Goal: Task Accomplishment & Management: Manage account settings

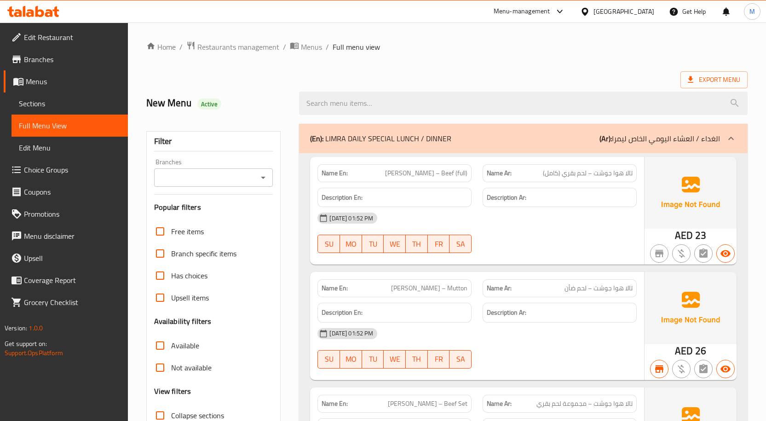
click at [621, 13] on div "United Arab Emirates" at bounding box center [624, 11] width 61 height 10
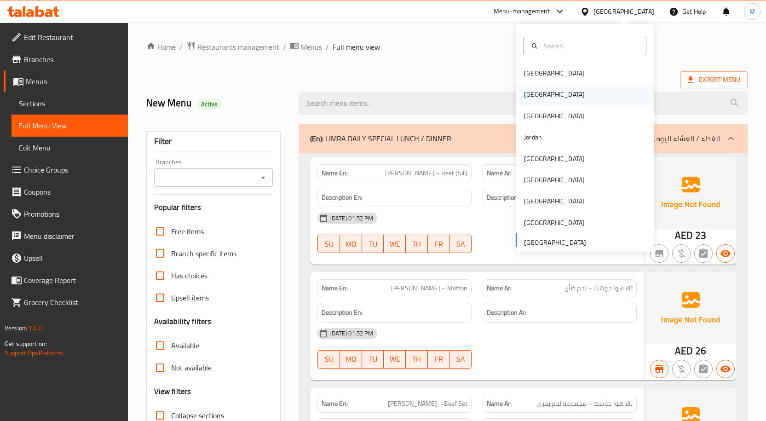
click at [535, 92] on div "[GEOGRAPHIC_DATA]" at bounding box center [554, 94] width 75 height 21
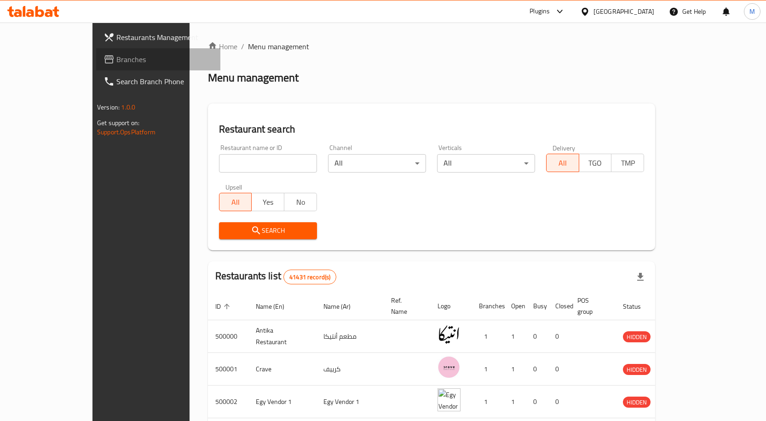
click at [116, 61] on span "Branches" at bounding box center [164, 59] width 97 height 11
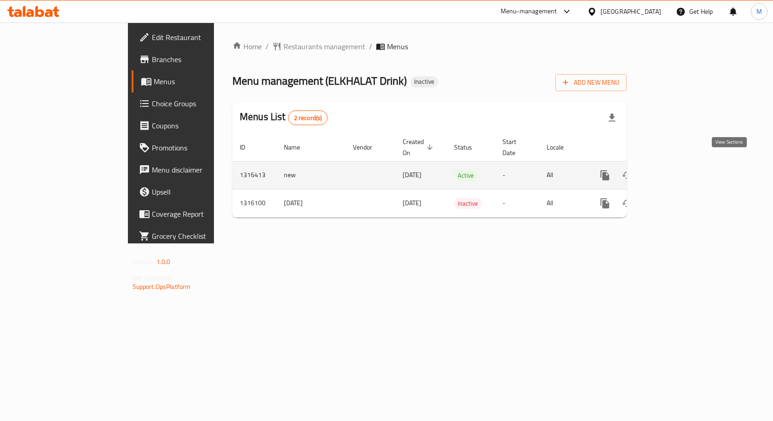
click at [682, 165] on link "enhanced table" at bounding box center [671, 175] width 22 height 22
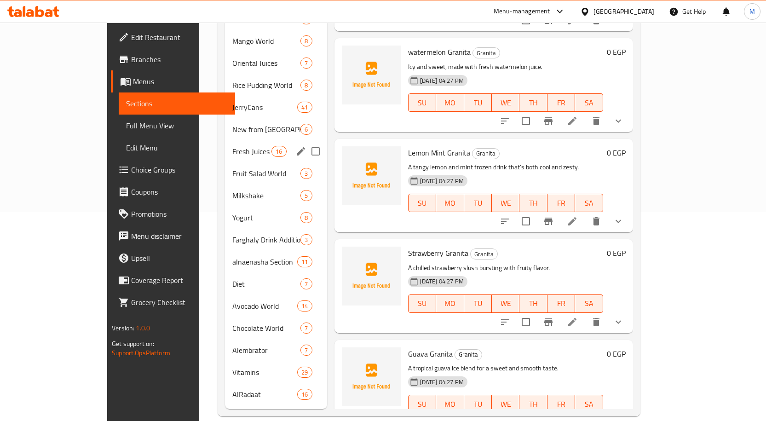
scroll to position [163, 0]
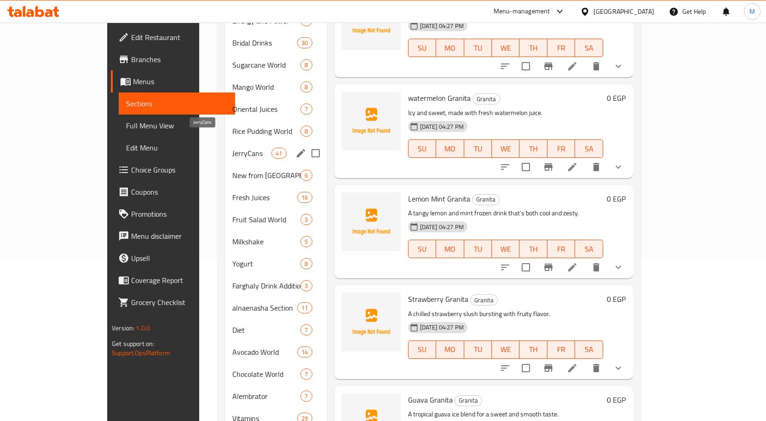
click at [232, 148] on span "JerryCans" at bounding box center [251, 153] width 39 height 11
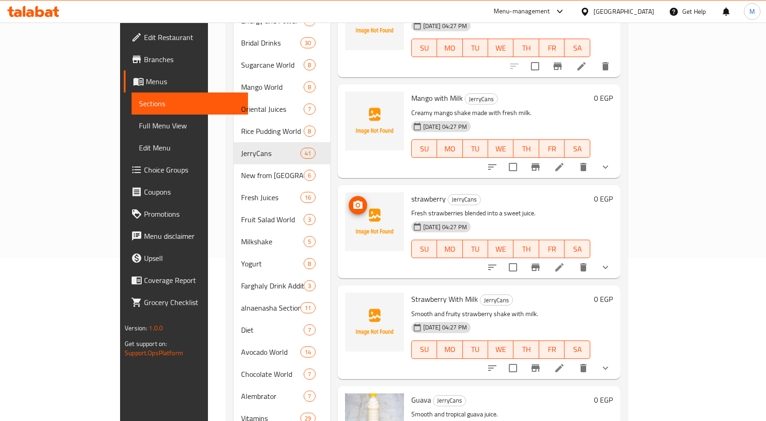
scroll to position [2809, 0]
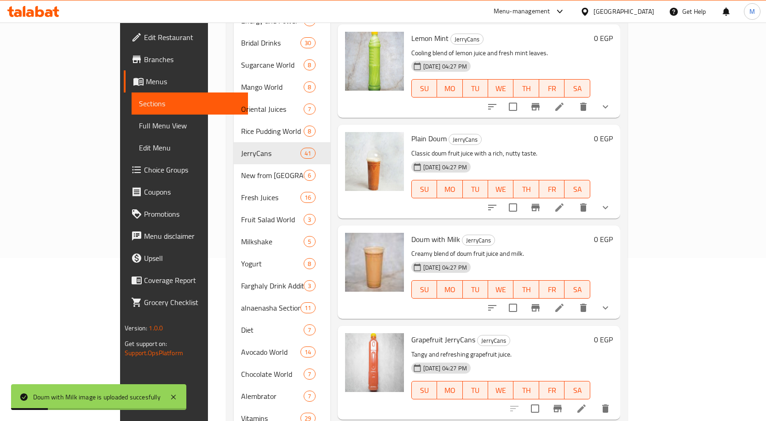
click at [543, 229] on div "Doum with Milk JerryCans Creamy blend of doum fruit juice and milk. 08-10-2025 …" at bounding box center [501, 272] width 186 height 86
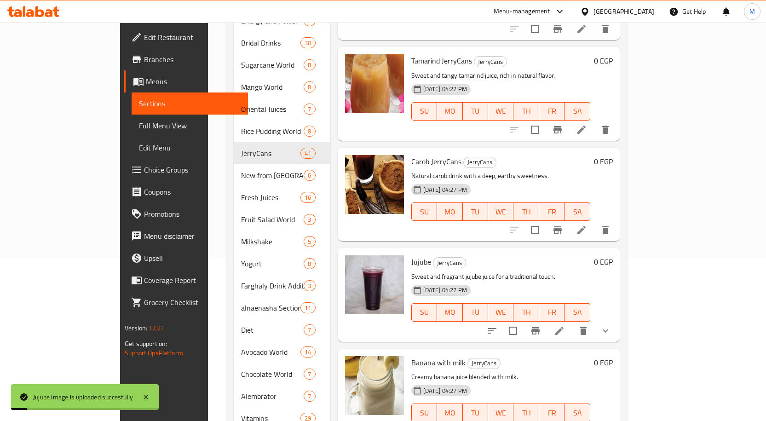
click at [522, 271] on p "Sweet and fragrant jujube juice for a traditional touch." at bounding box center [500, 277] width 179 height 12
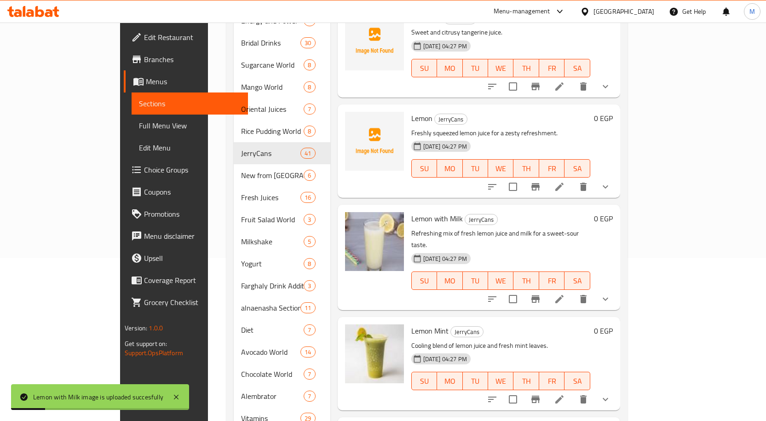
scroll to position [2516, 0]
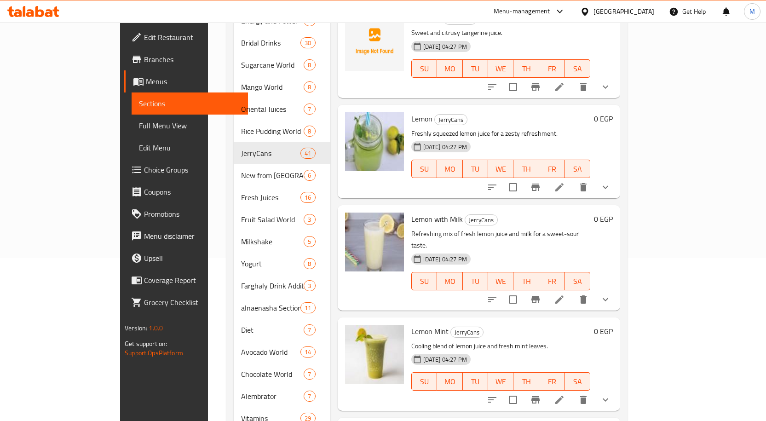
click at [509, 205] on div "Lemon with Milk JerryCans Refreshing mix of fresh lemon juice and milk for a sw…" at bounding box center [479, 257] width 283 height 105
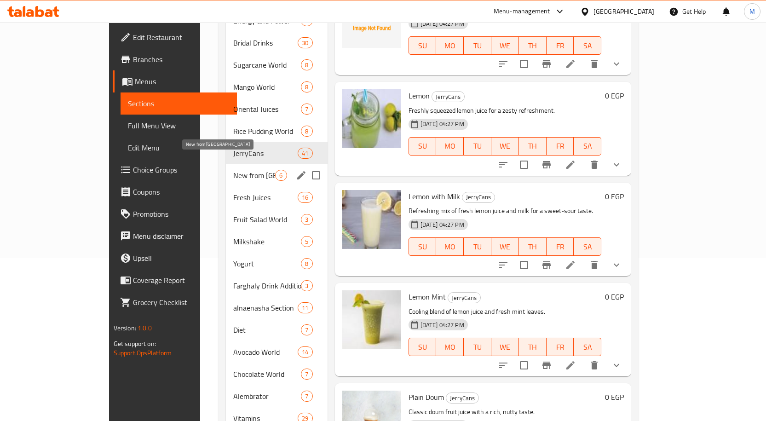
scroll to position [117, 0]
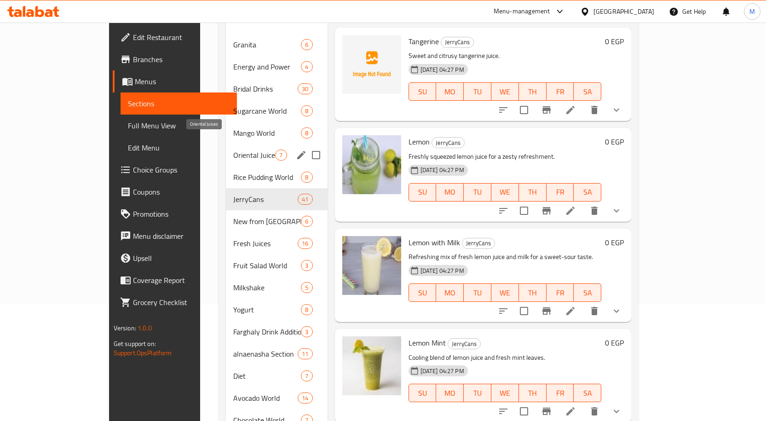
click at [233, 150] on span "Oriental Juices" at bounding box center [254, 155] width 42 height 11
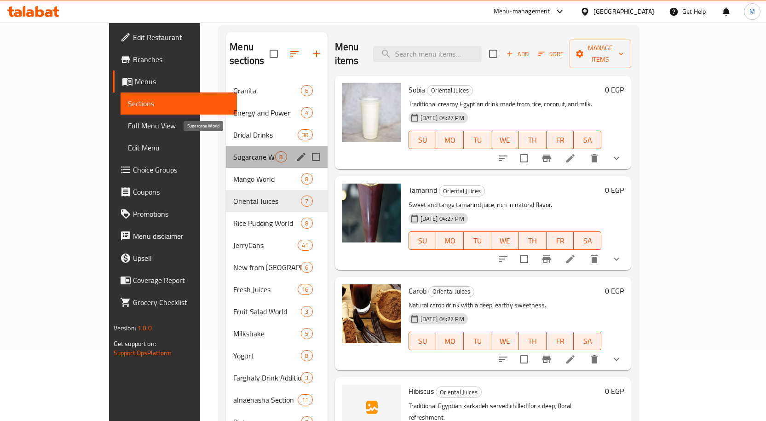
click at [233, 151] on span "Sugarcane World" at bounding box center [254, 156] width 42 height 11
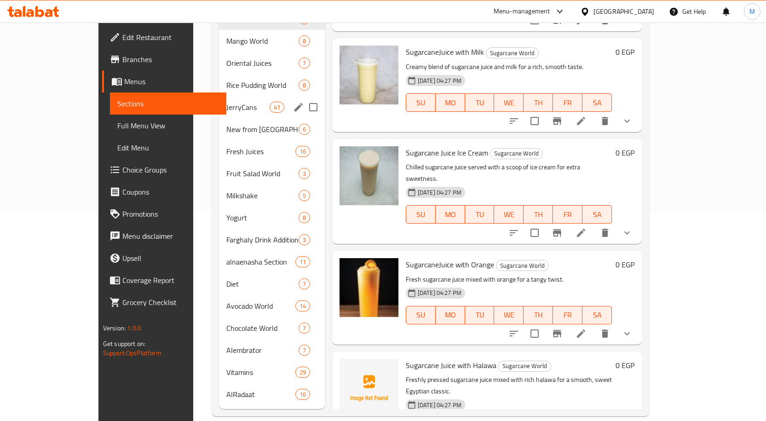
scroll to position [163, 0]
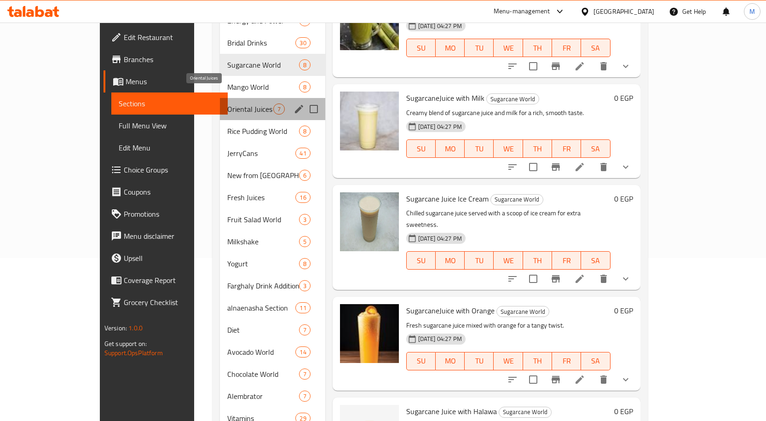
click at [227, 104] on span "Oriental Juices" at bounding box center [250, 109] width 46 height 11
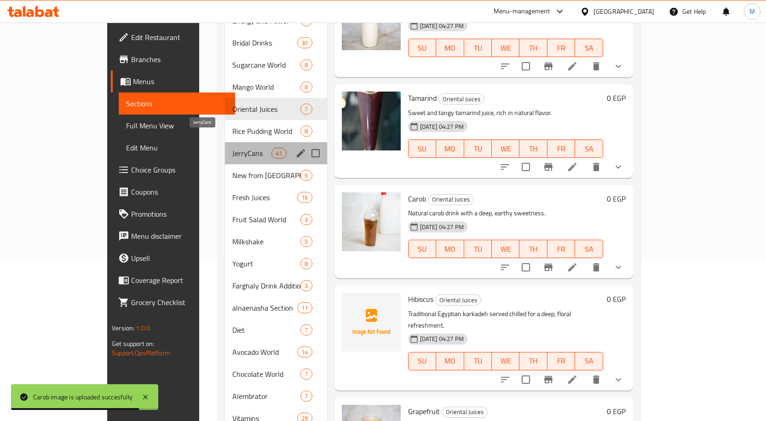
click at [232, 148] on span "JerryCans" at bounding box center [251, 153] width 39 height 11
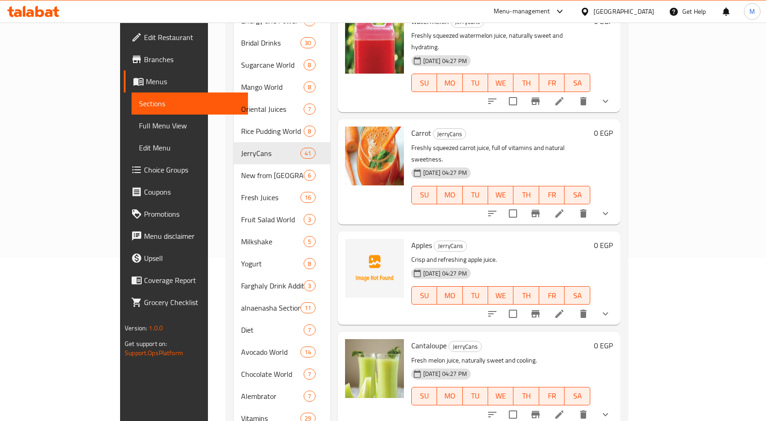
scroll to position [1896, 0]
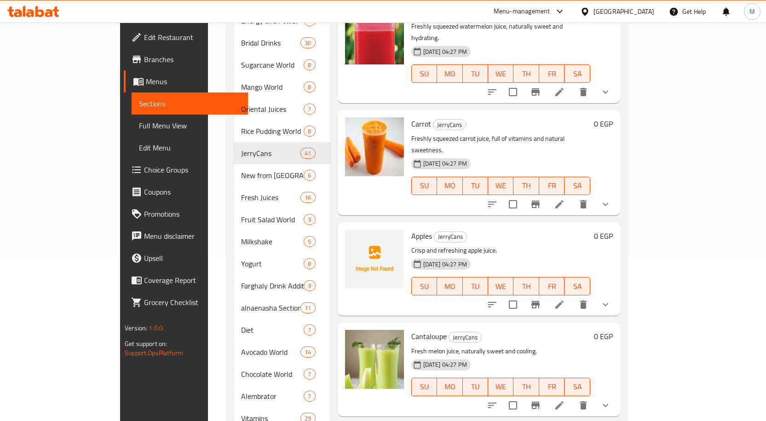
click at [552, 230] on h6 "Apples JerryCans" at bounding box center [500, 236] width 179 height 13
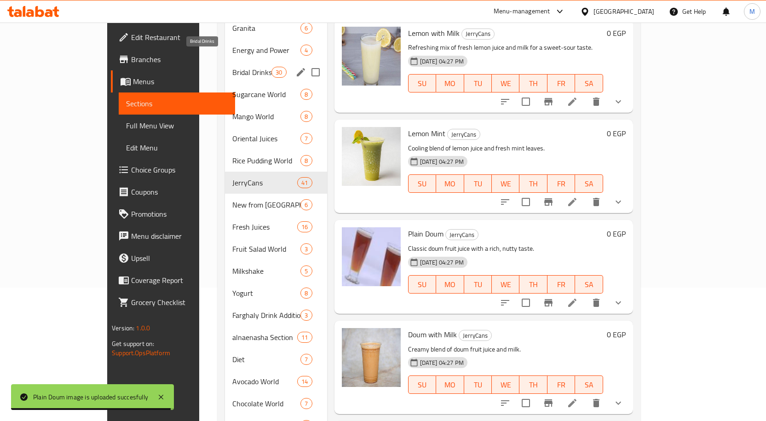
scroll to position [117, 0]
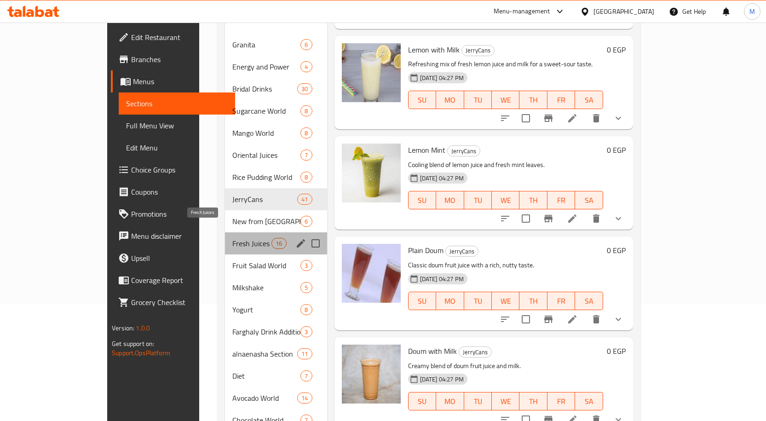
click at [232, 238] on span "Fresh Juices" at bounding box center [251, 243] width 39 height 11
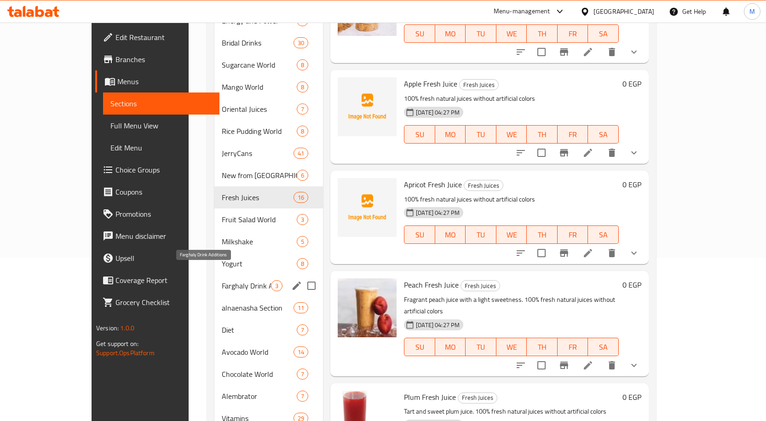
scroll to position [209, 0]
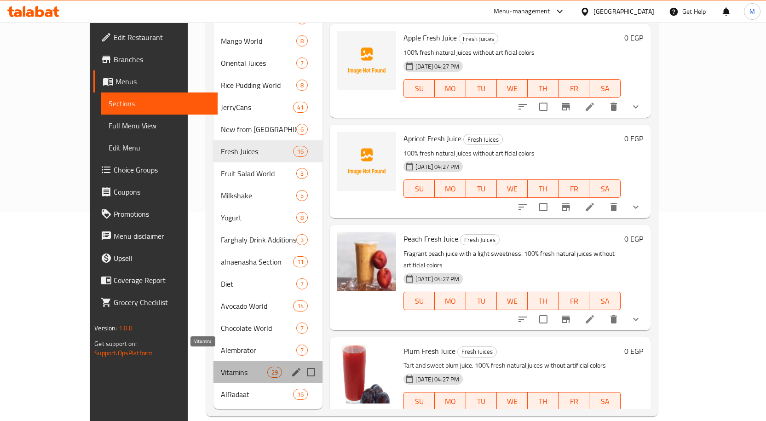
click at [221, 367] on span "Vitamins" at bounding box center [244, 372] width 46 height 11
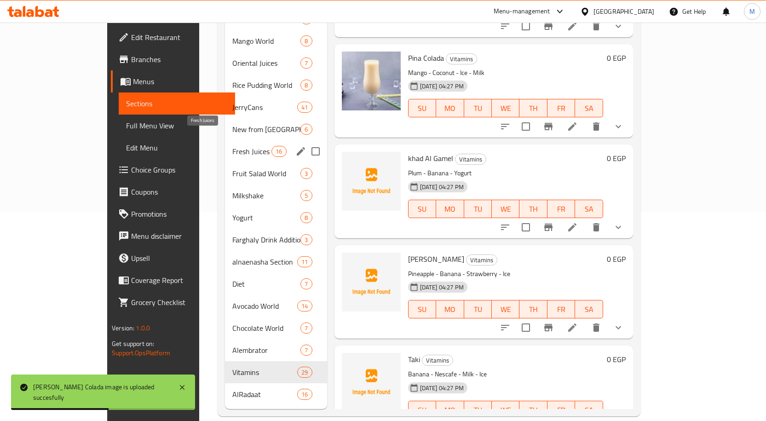
click at [232, 146] on span "Fresh Juices" at bounding box center [251, 151] width 39 height 11
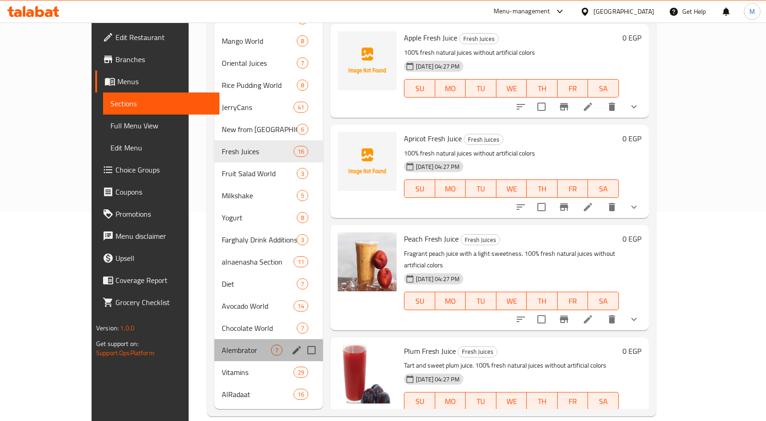
click at [214, 345] on div "Alembrator 7" at bounding box center [268, 350] width 109 height 22
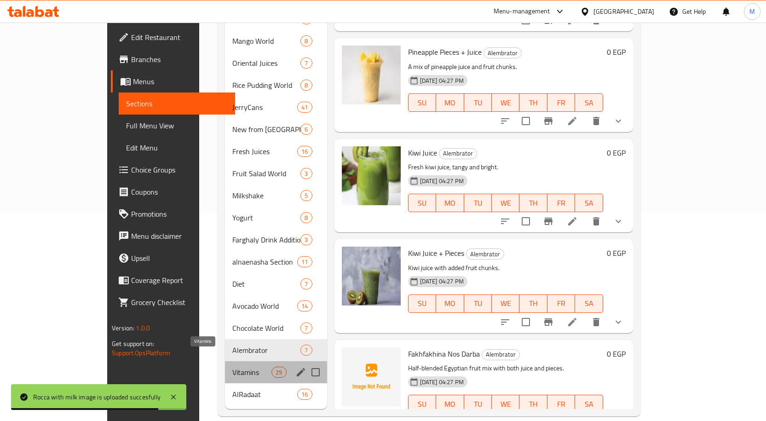
click at [232, 367] on span "Vitamins" at bounding box center [251, 372] width 39 height 11
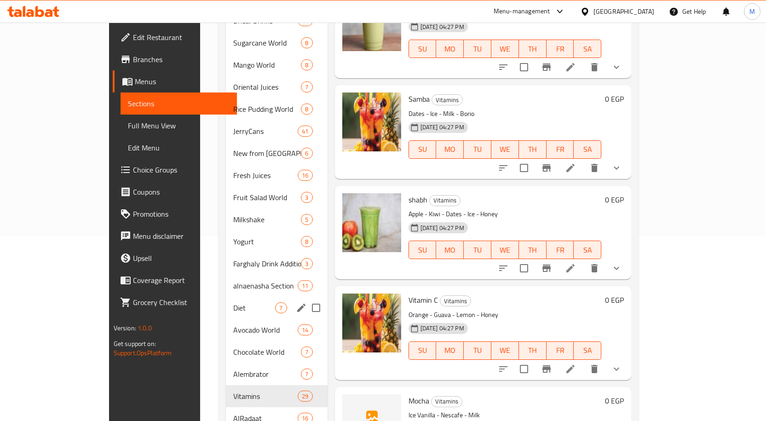
scroll to position [209, 0]
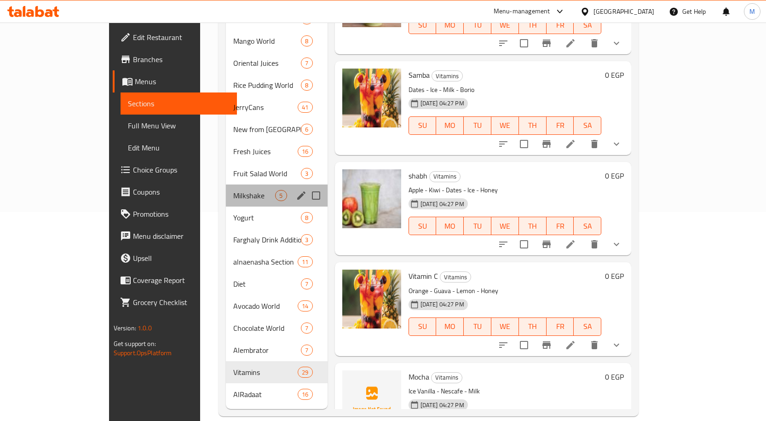
click at [226, 189] on div "Milkshake 5" at bounding box center [276, 196] width 101 height 22
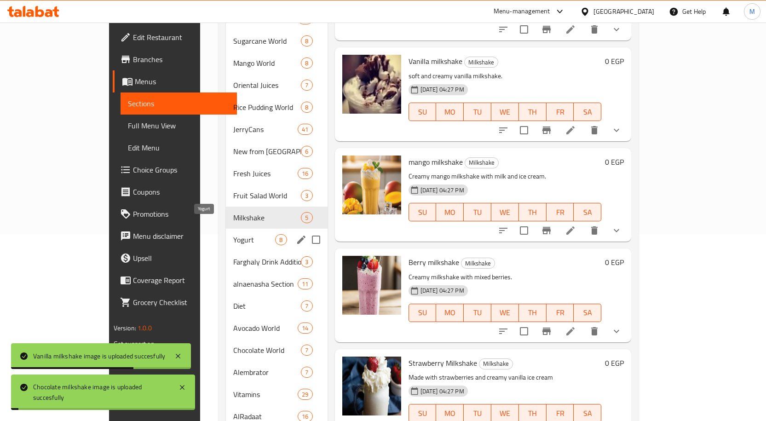
scroll to position [209, 0]
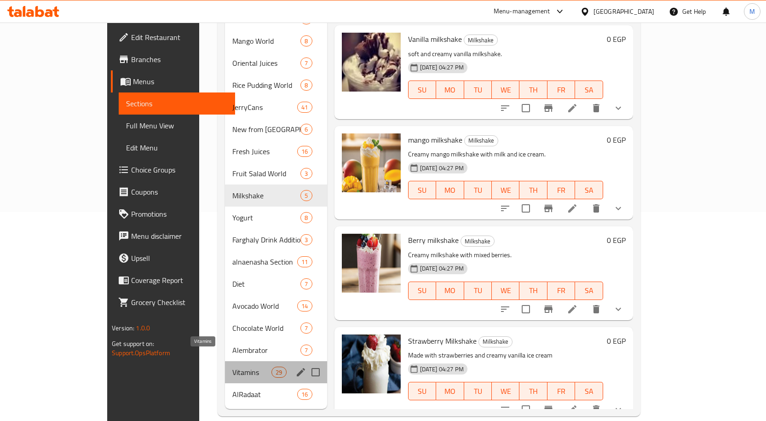
click at [232, 367] on span "Vitamins" at bounding box center [251, 372] width 39 height 11
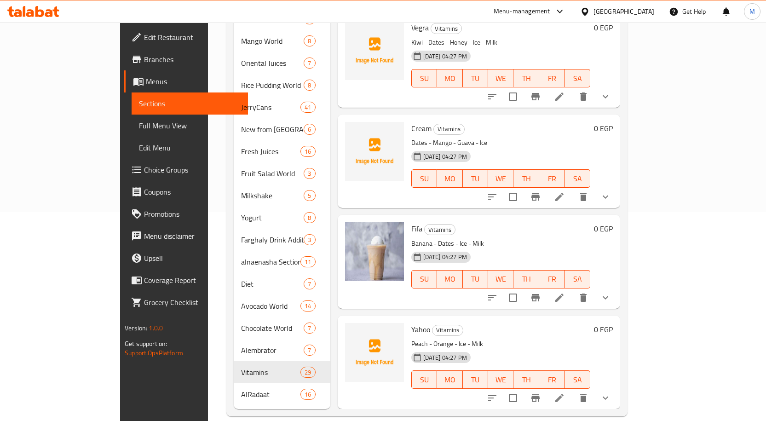
scroll to position [698, 0]
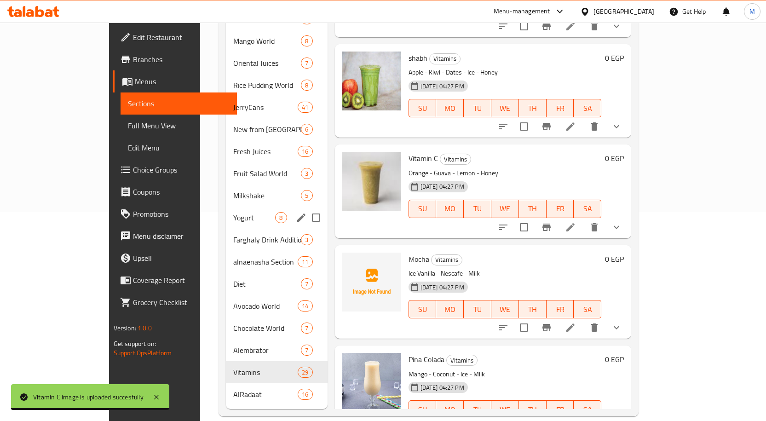
click at [227, 210] on div "Yogurt 8" at bounding box center [276, 218] width 101 height 22
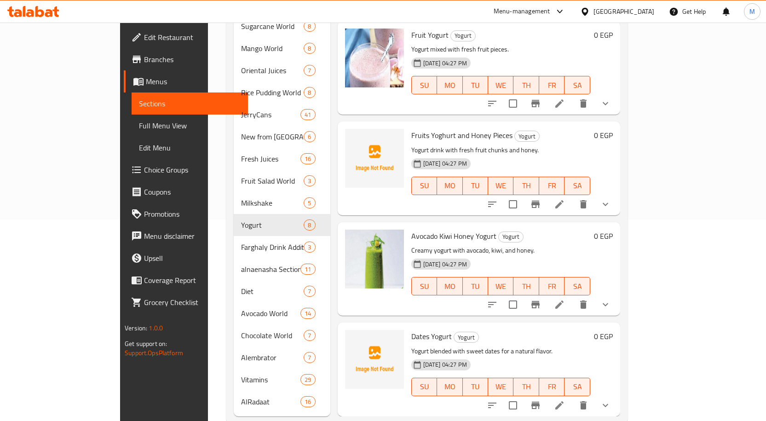
scroll to position [209, 0]
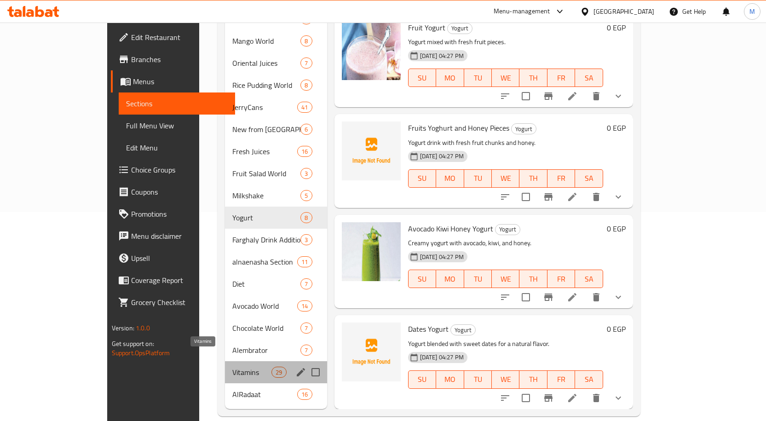
click at [232, 367] on span "Vitamins" at bounding box center [251, 372] width 39 height 11
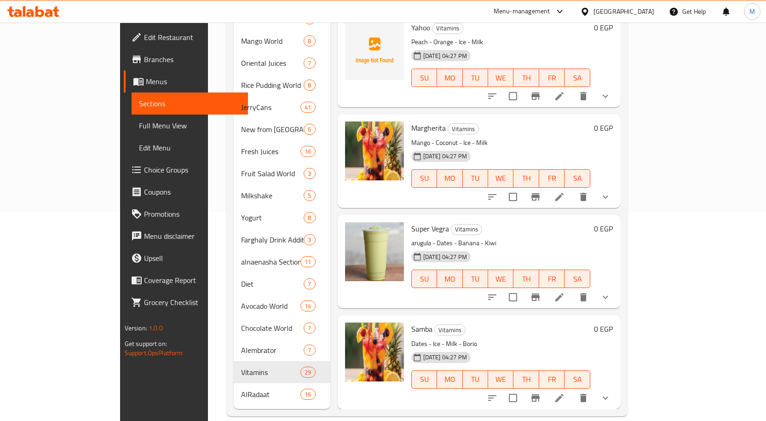
scroll to position [2206, 0]
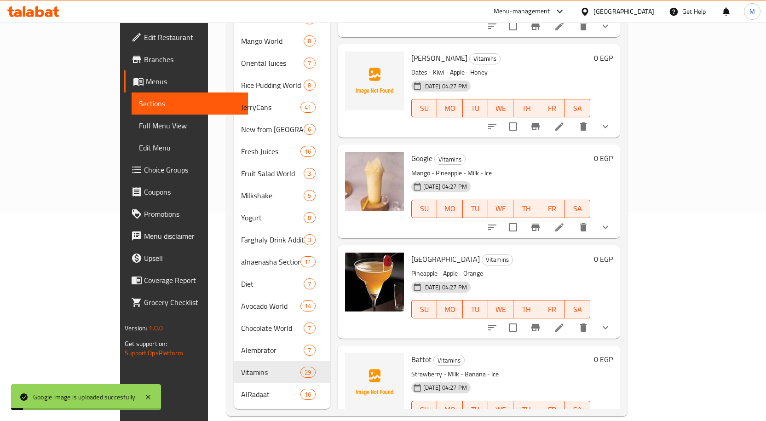
click at [585, 253] on h6 "Havana Vitamins" at bounding box center [500, 259] width 179 height 13
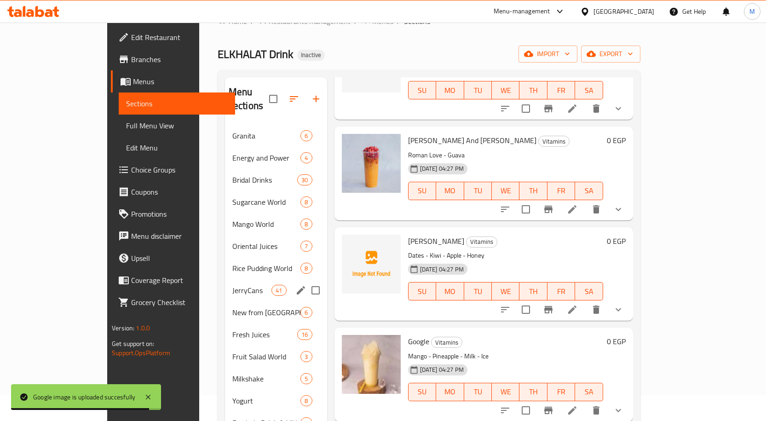
scroll to position [25, 0]
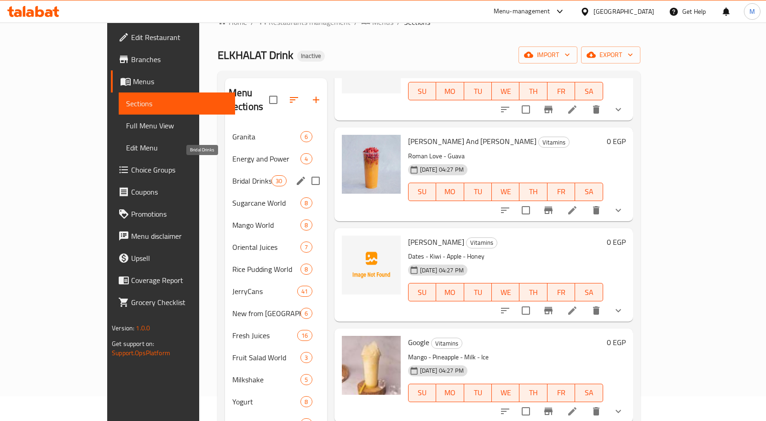
click at [232, 175] on span "Bridal Drinks" at bounding box center [251, 180] width 39 height 11
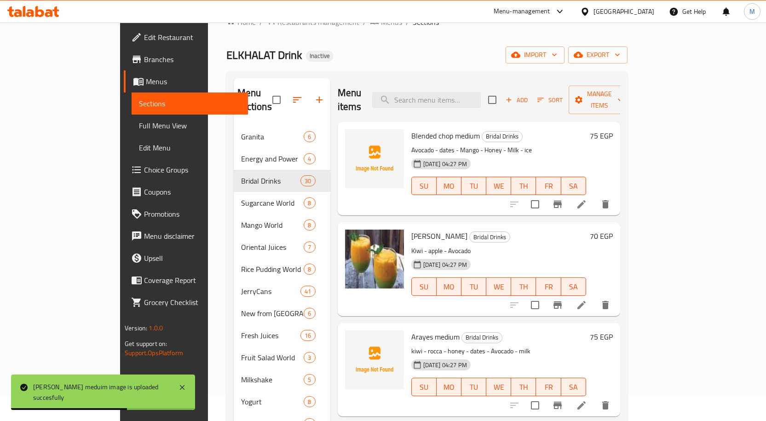
click at [590, 231] on div "hamer meduim Bridal Drinks Kiwi - apple - Avocado 08-10-2025 04:27 PM SU MO TU …" at bounding box center [499, 269] width 182 height 86
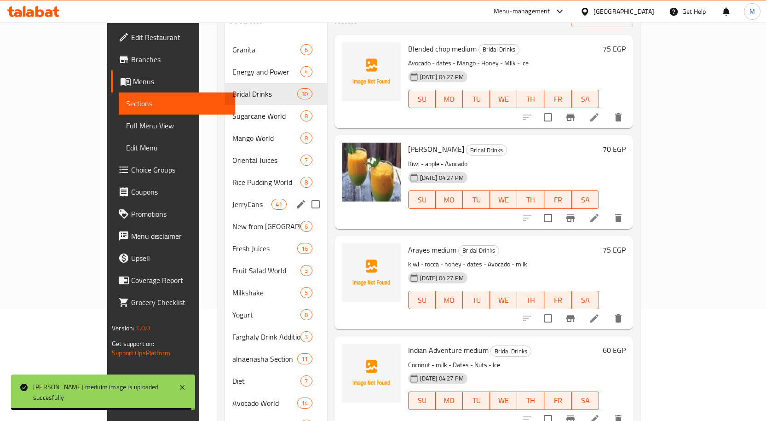
scroll to position [209, 0]
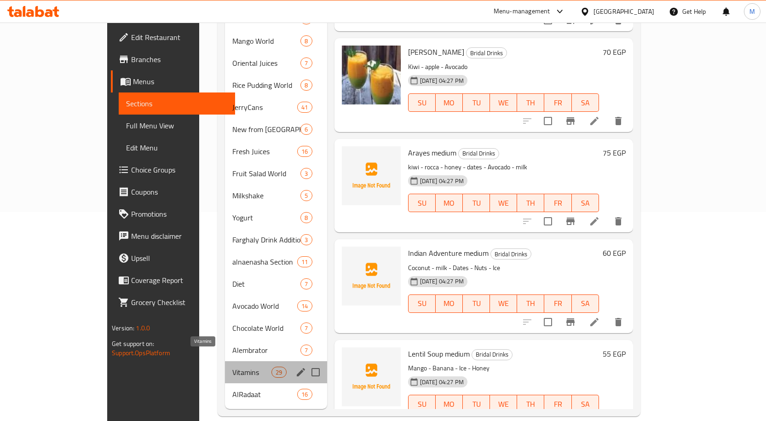
click at [232, 367] on span "Vitamins" at bounding box center [251, 372] width 39 height 11
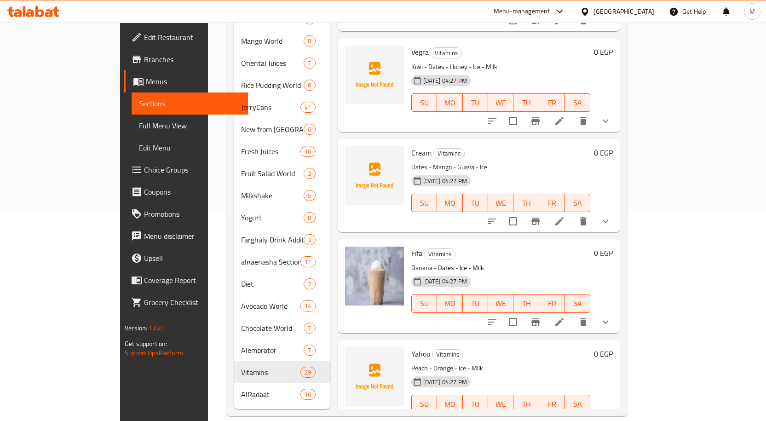
scroll to position [2306, 0]
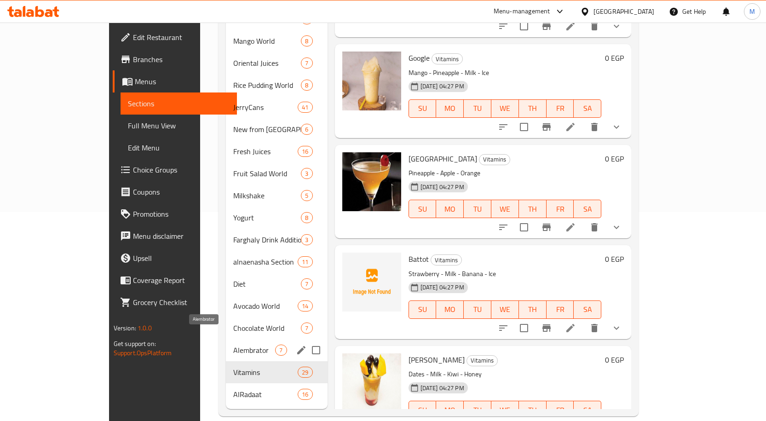
click at [233, 345] on span "Alembrator" at bounding box center [254, 350] width 42 height 11
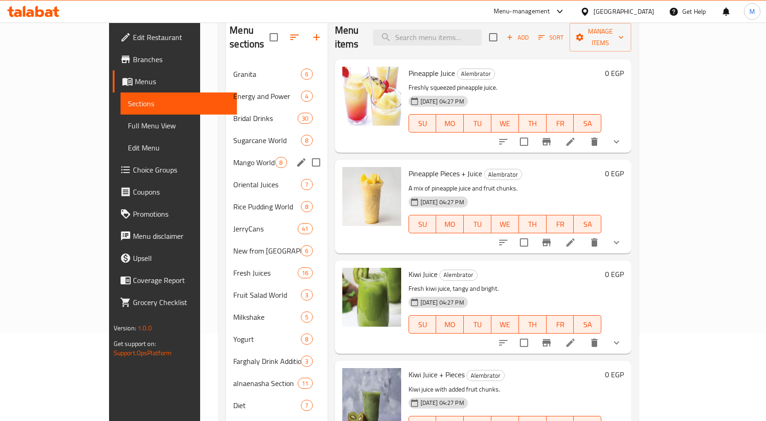
scroll to position [209, 0]
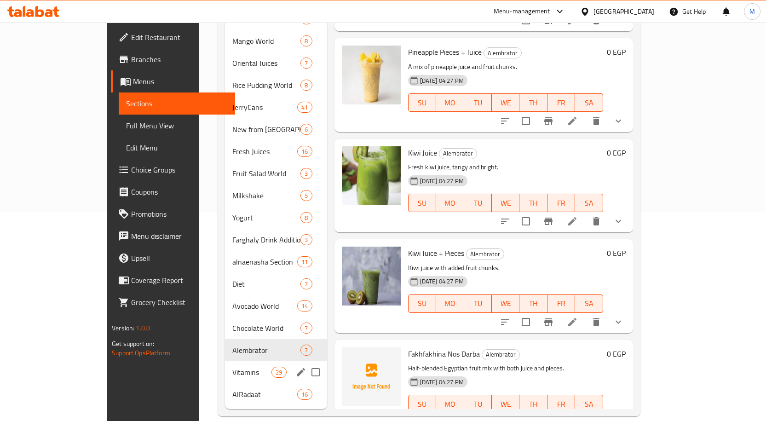
click at [225, 366] on div "Vitamins 29" at bounding box center [276, 372] width 102 height 22
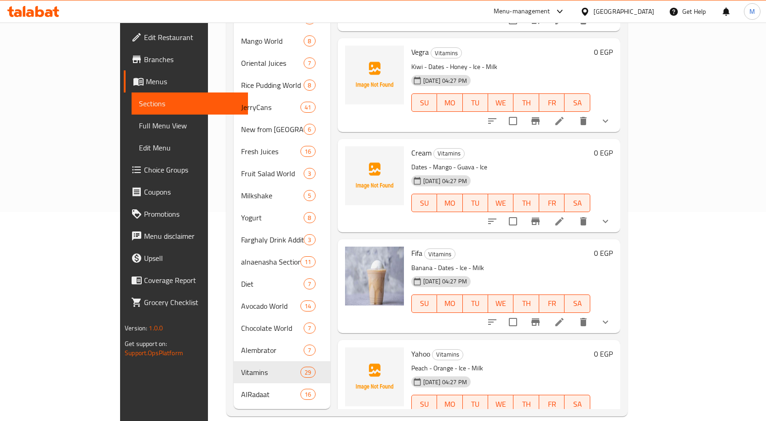
scroll to position [798, 0]
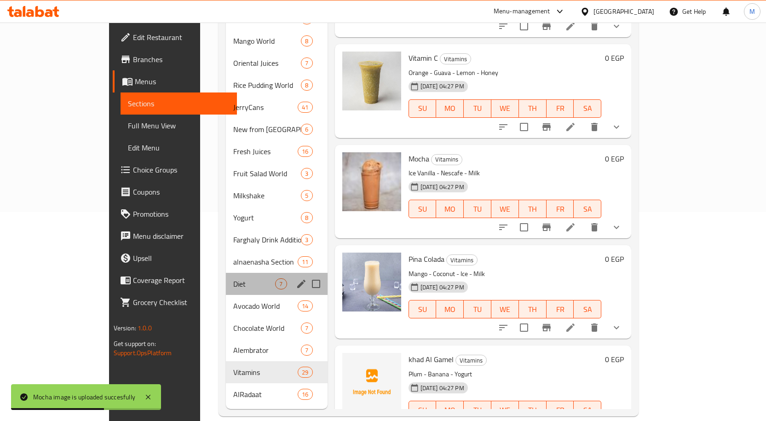
click at [226, 277] on div "Diet 7" at bounding box center [276, 284] width 101 height 22
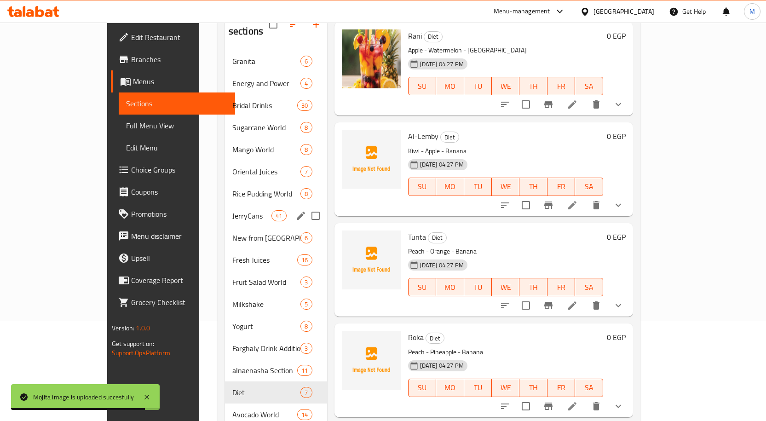
scroll to position [117, 0]
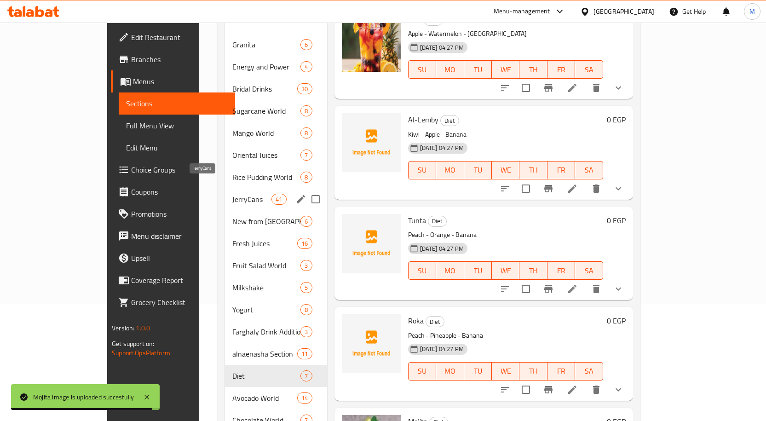
click at [232, 194] on span "JerryCans" at bounding box center [251, 199] width 39 height 11
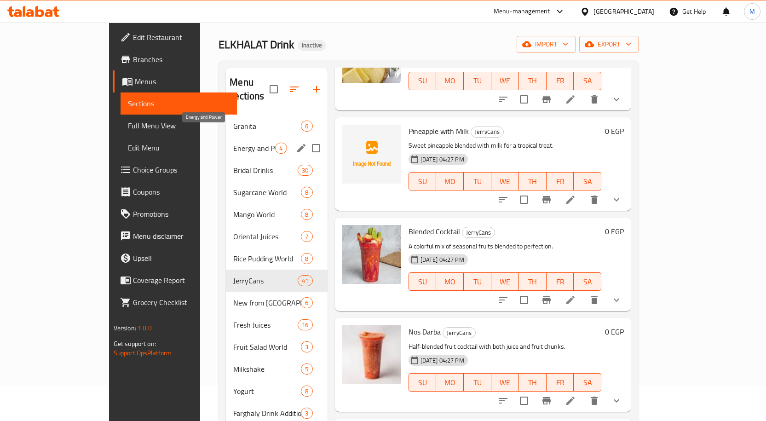
scroll to position [25, 0]
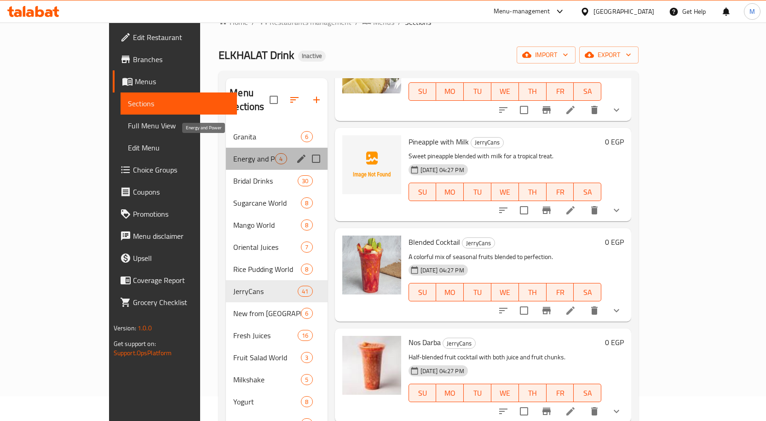
click at [233, 153] on span "Energy and Power" at bounding box center [254, 158] width 42 height 11
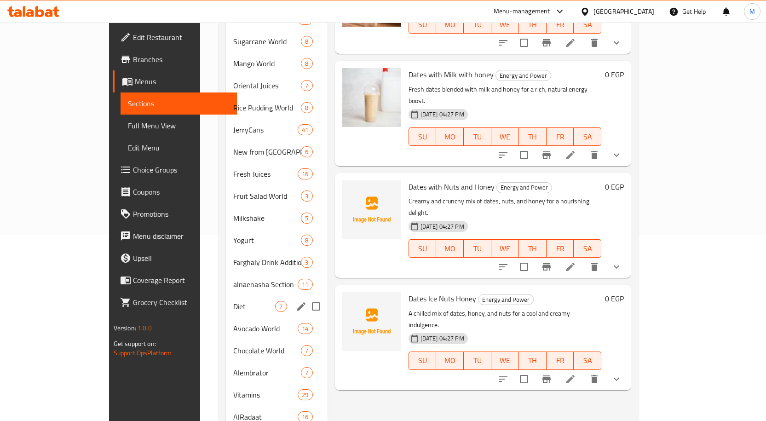
scroll to position [209, 0]
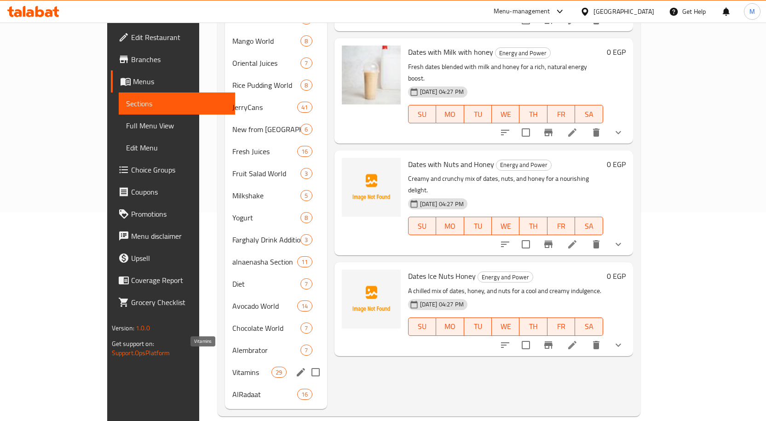
click at [232, 367] on span "Vitamins" at bounding box center [251, 372] width 39 height 11
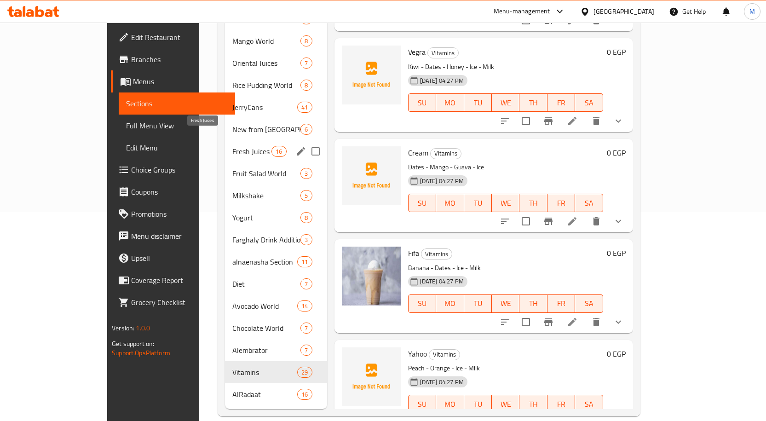
click at [232, 146] on span "Fresh Juices" at bounding box center [251, 151] width 39 height 11
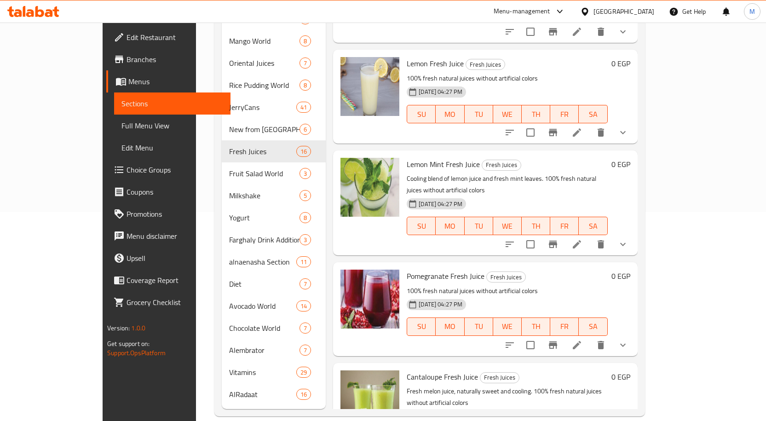
scroll to position [899, 0]
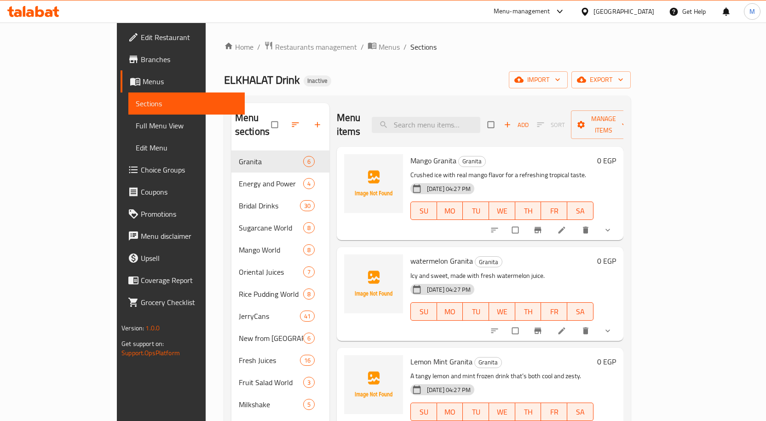
click at [596, 154] on div "Mango Granita Granita Crushed ice with real mango flavor for a refreshing tropi…" at bounding box center [502, 193] width 190 height 86
click at [136, 124] on span "Full Menu View" at bounding box center [187, 125] width 102 height 11
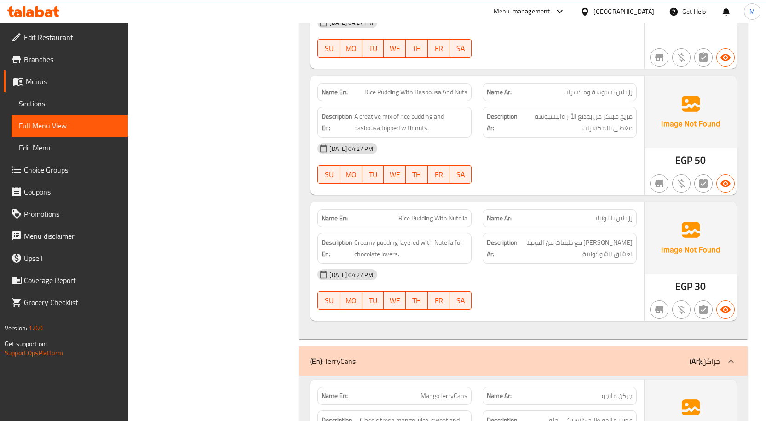
scroll to position [16589, 0]
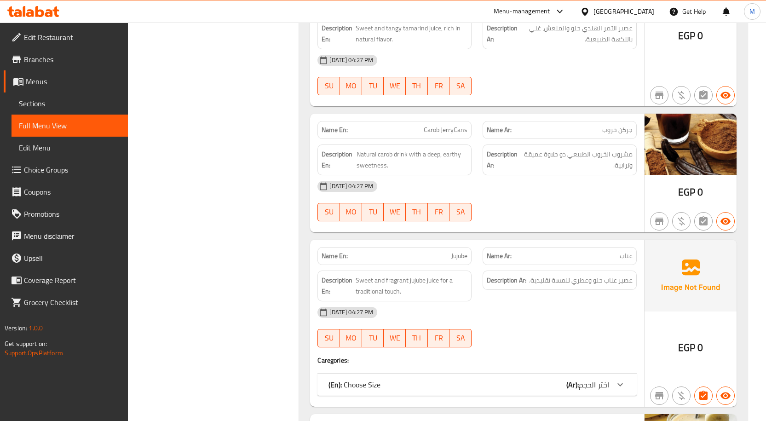
click at [462, 251] on span "Jujube" at bounding box center [459, 256] width 16 height 10
copy span "Jujube"
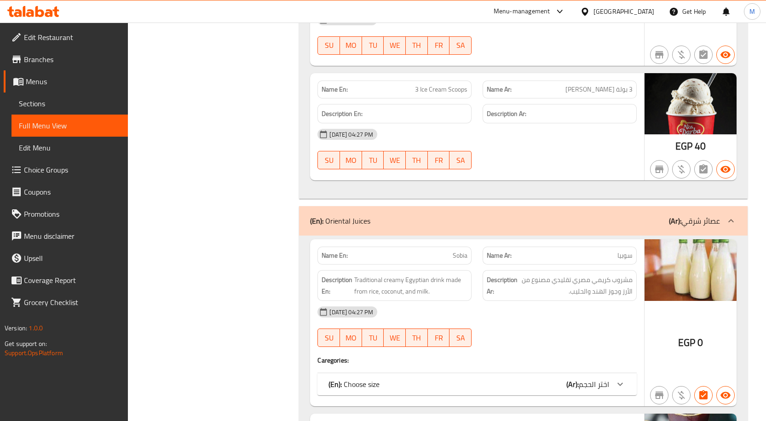
scroll to position [16210, 0]
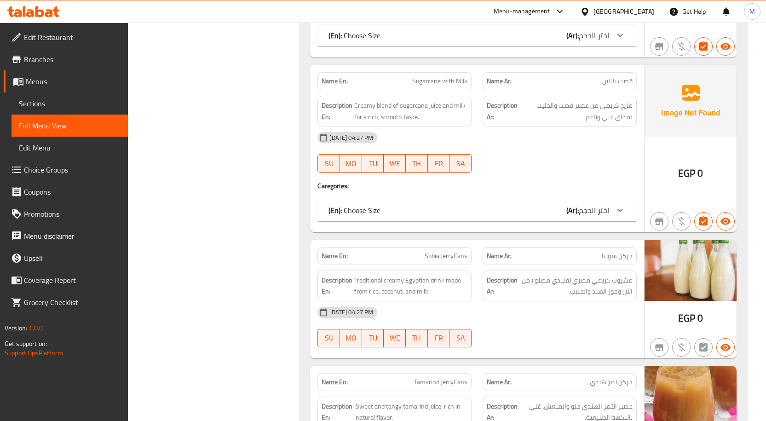
click at [545, 127] on div "[DATE] 04:27 PM SU MO TU WE TH FR SA" at bounding box center [477, 153] width 330 height 52
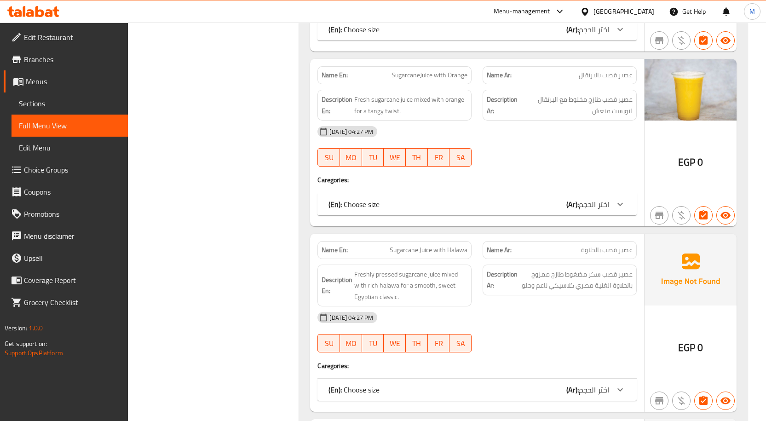
scroll to position [6500, 0]
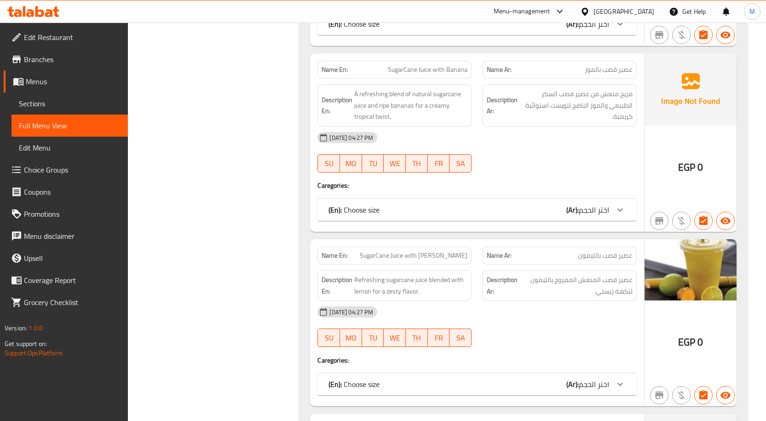
click at [437, 251] on span "SugarCane Juice with [PERSON_NAME]" at bounding box center [414, 256] width 108 height 10
copy span "SugarCane Juice with [PERSON_NAME]"
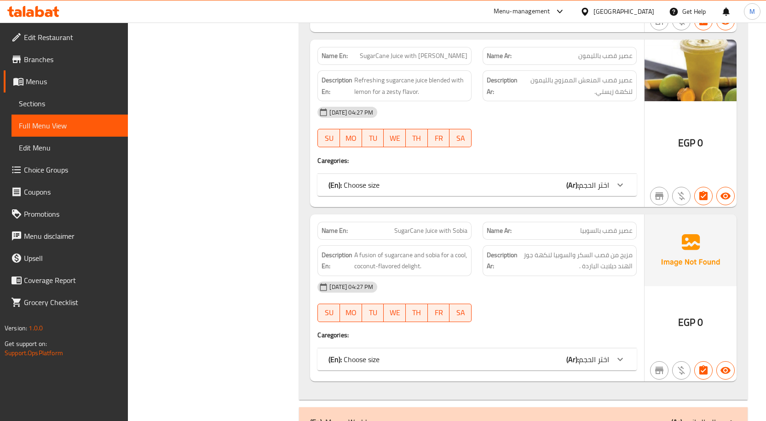
scroll to position [16213, 0]
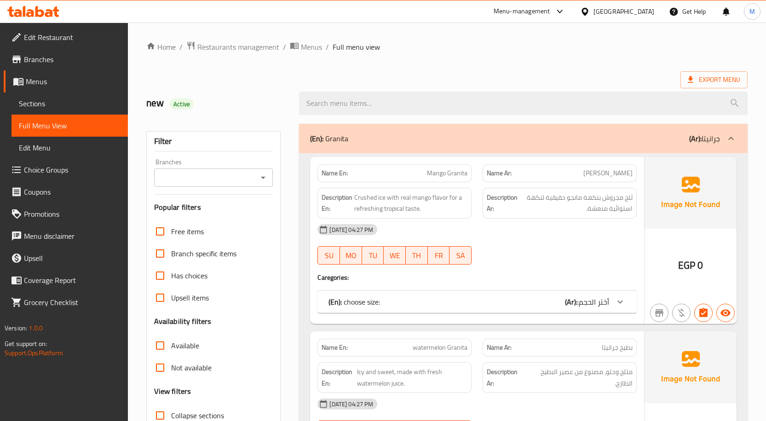
click at [283, 87] on div "new Active" at bounding box center [217, 103] width 153 height 41
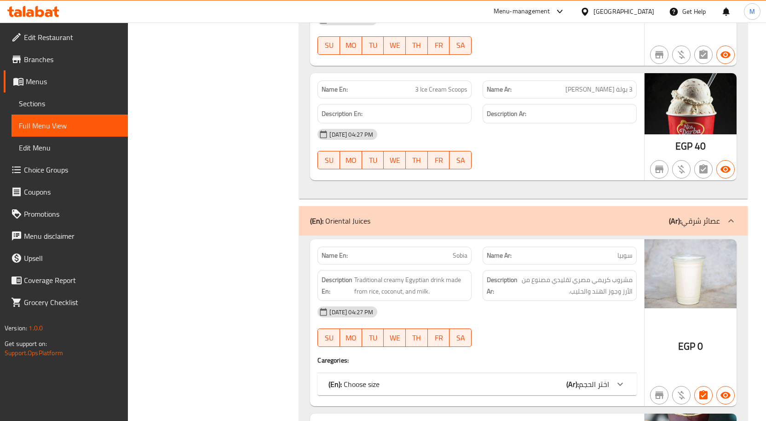
scroll to position [8540, 0]
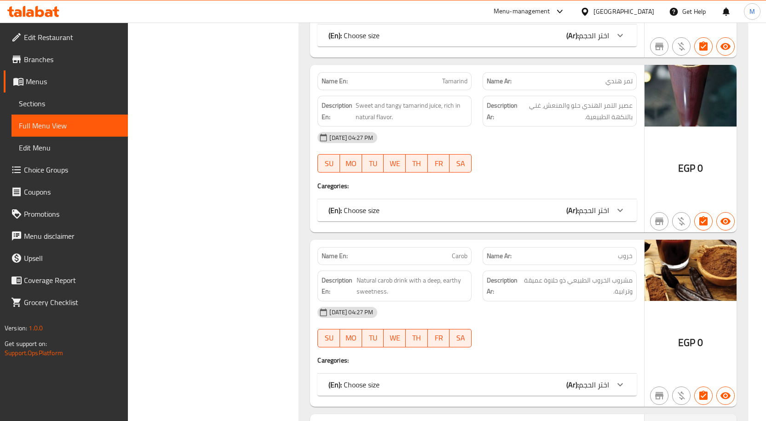
click at [458, 251] on span "Carob" at bounding box center [460, 256] width 16 height 10
copy span "Carob"
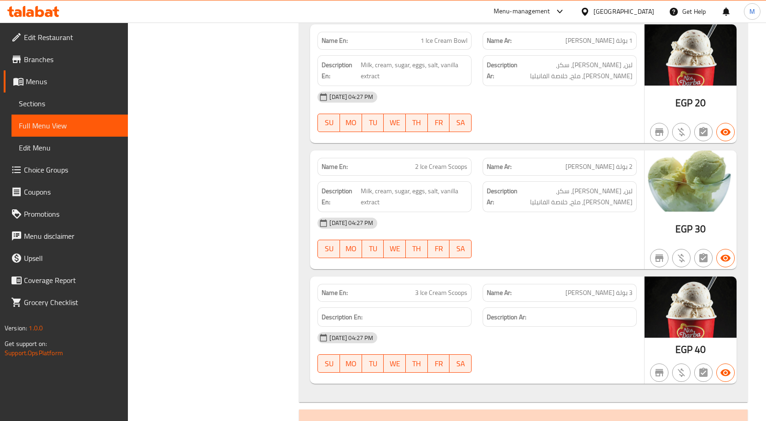
scroll to position [13861, 0]
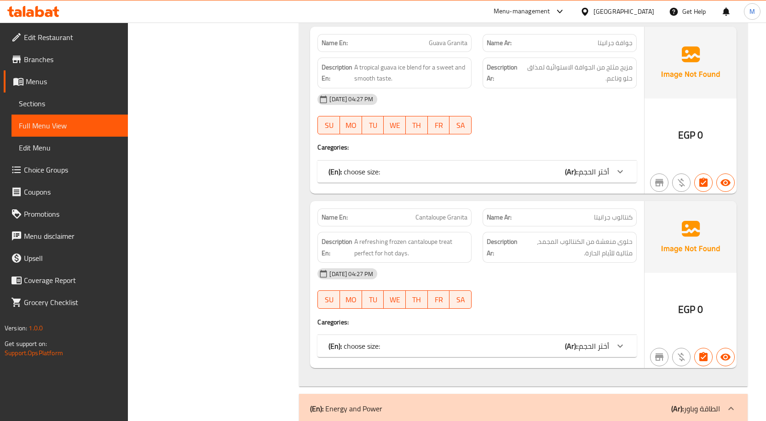
scroll to position [13861, 0]
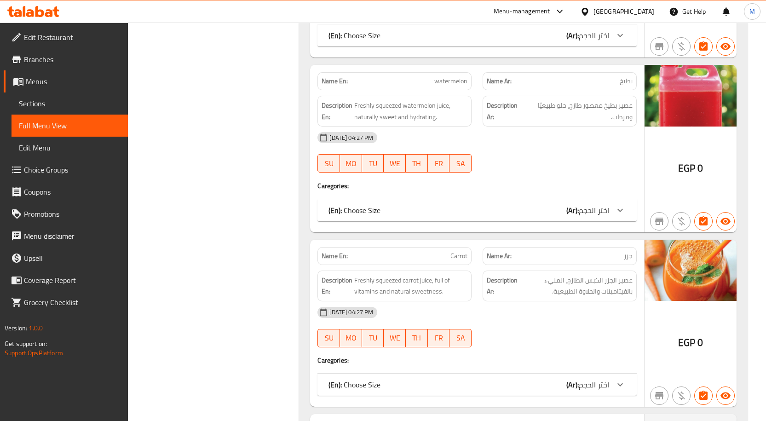
click at [456, 251] on span "Carrot" at bounding box center [458, 256] width 17 height 10
copy span "Carrot"
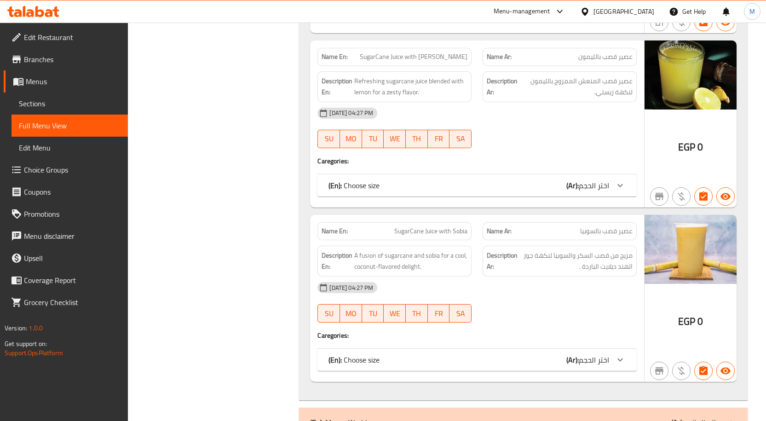
scroll to position [9053, 0]
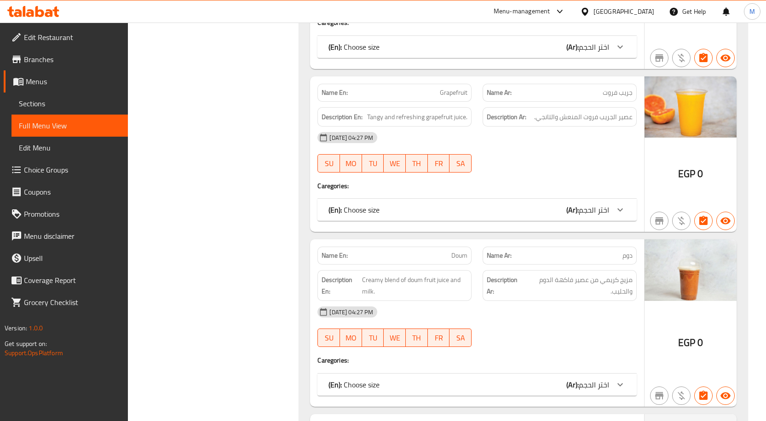
click at [455, 251] on span "Doum" at bounding box center [459, 256] width 16 height 10
copy span "Doum"
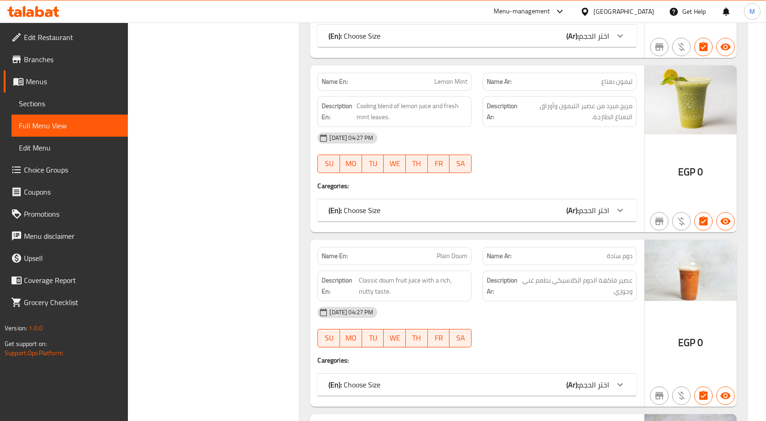
click at [452, 251] on span "Plain Doum" at bounding box center [452, 256] width 31 height 10
copy span "Plain Doum"
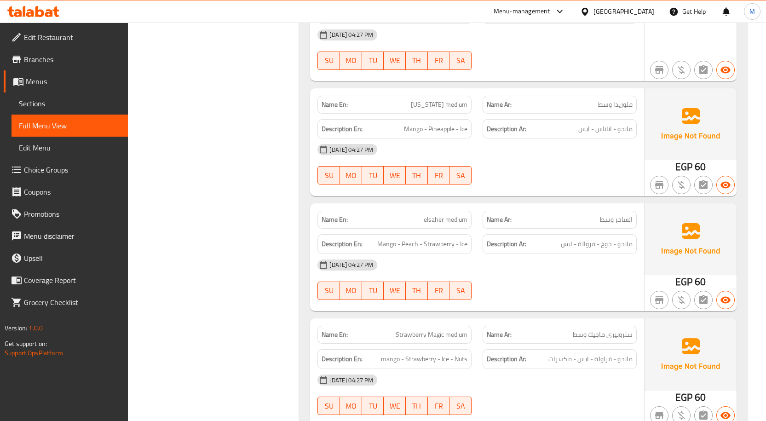
scroll to position [13190, 0]
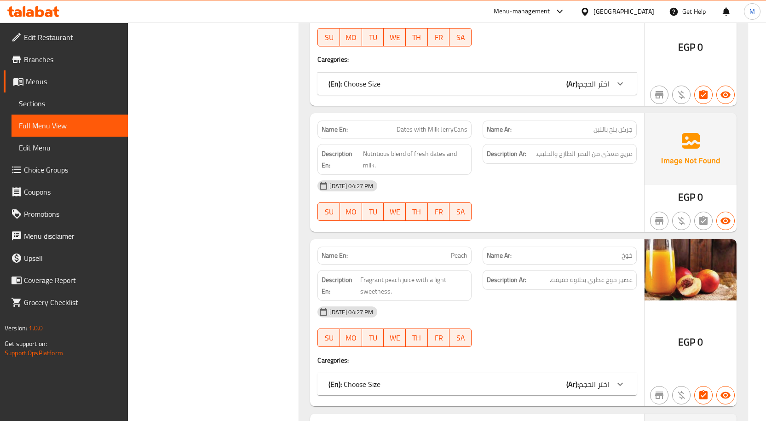
click at [457, 251] on span "Peach" at bounding box center [459, 256] width 17 height 10
copy span "Peach"
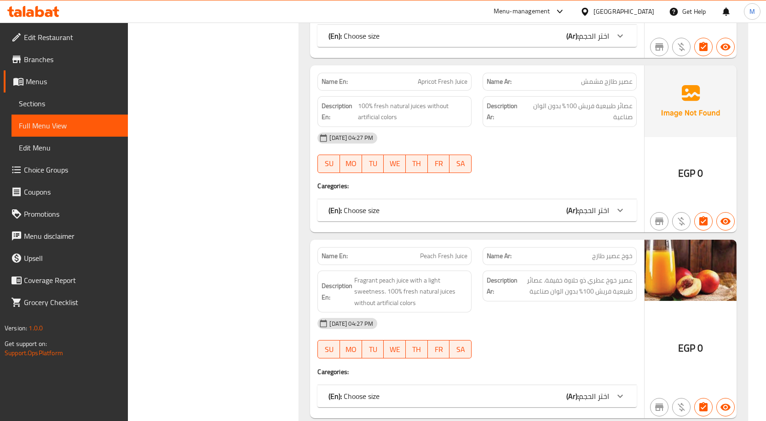
click at [458, 251] on span "Peach Fresh Juice" at bounding box center [443, 256] width 47 height 10
copy span "Peach Fresh Juice"
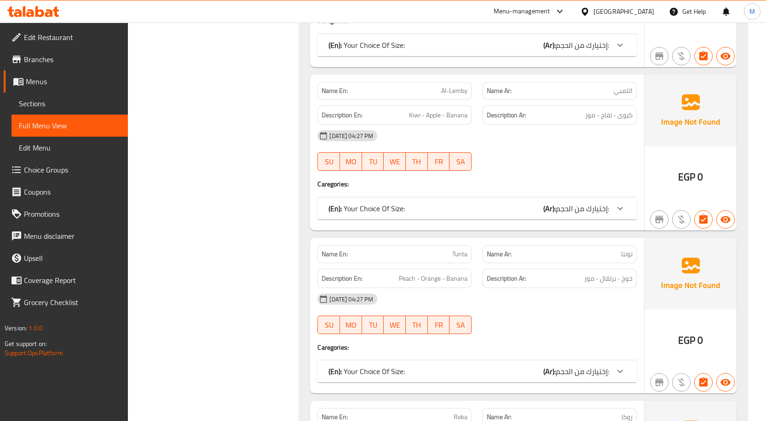
scroll to position [34202, 0]
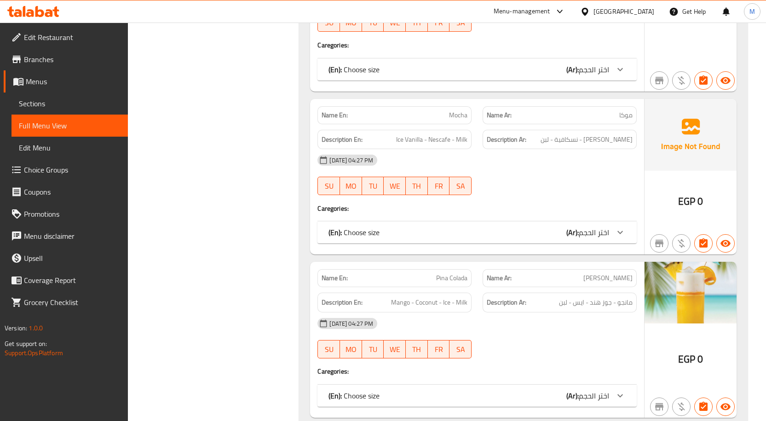
click at [455, 273] on span "Pina Colada" at bounding box center [451, 278] width 31 height 10
copy span "Pina Colada"
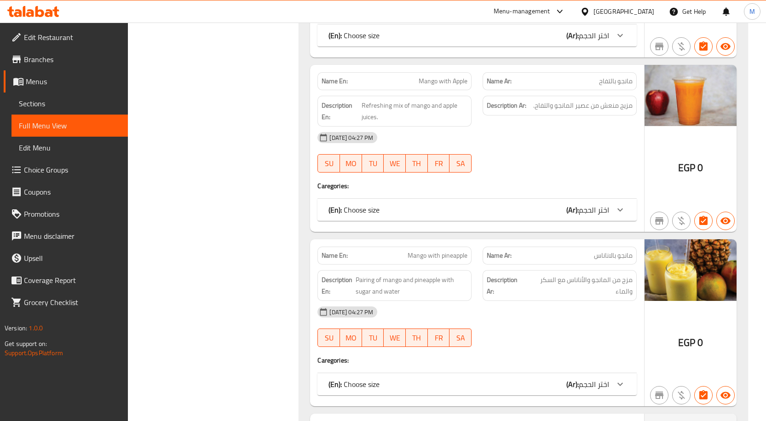
scroll to position [12018, 0]
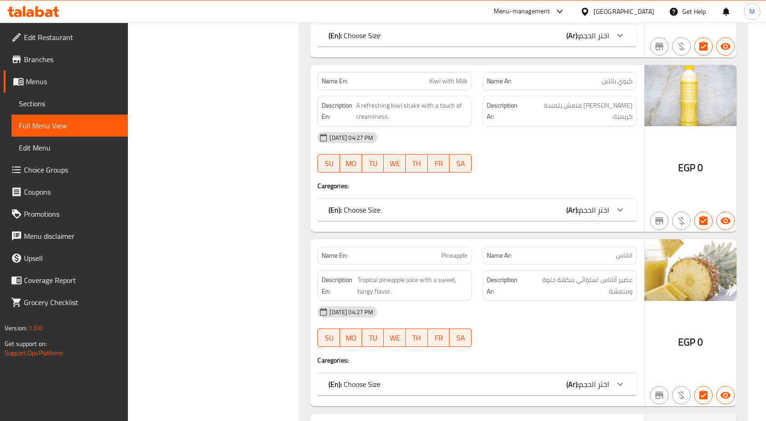
click at [449, 251] on span "Pineapple" at bounding box center [454, 256] width 26 height 10
copy span "Pineapple"
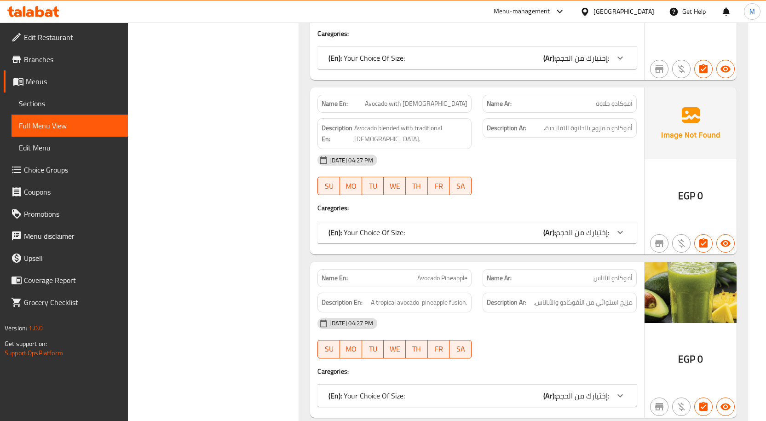
scroll to position [31168, 0]
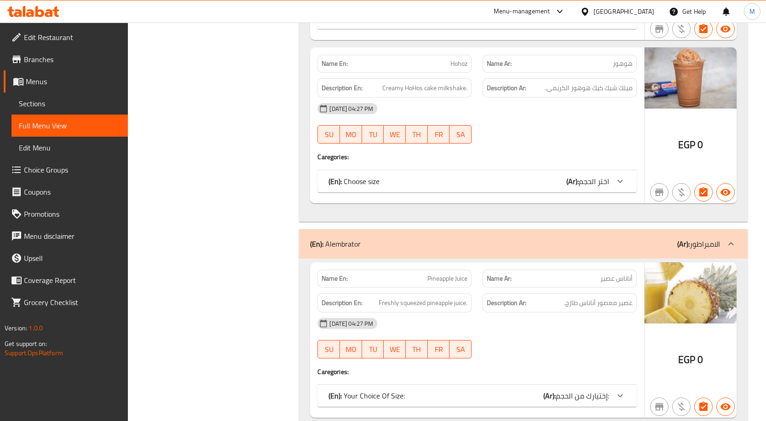
click at [444, 274] on span "Pineapple Juice" at bounding box center [447, 279] width 40 height 10
copy span "Pineapple Juice"
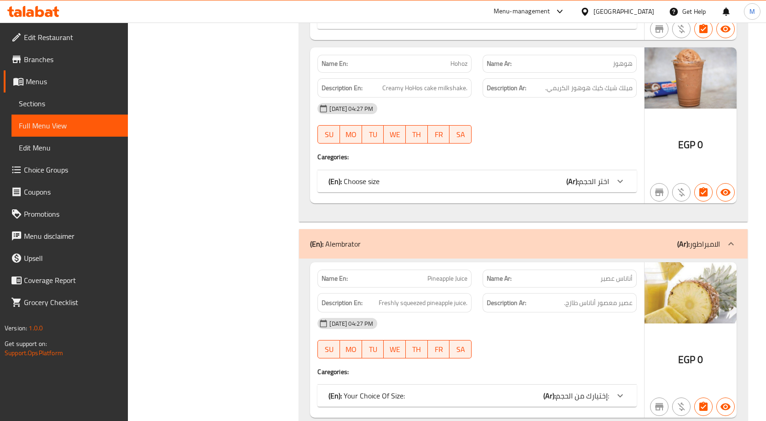
copy span "Pineapple Pieces + Juice"
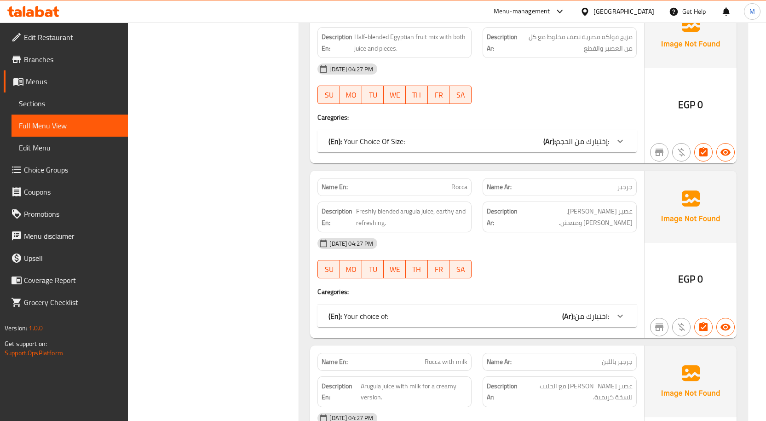
scroll to position [32100, 0]
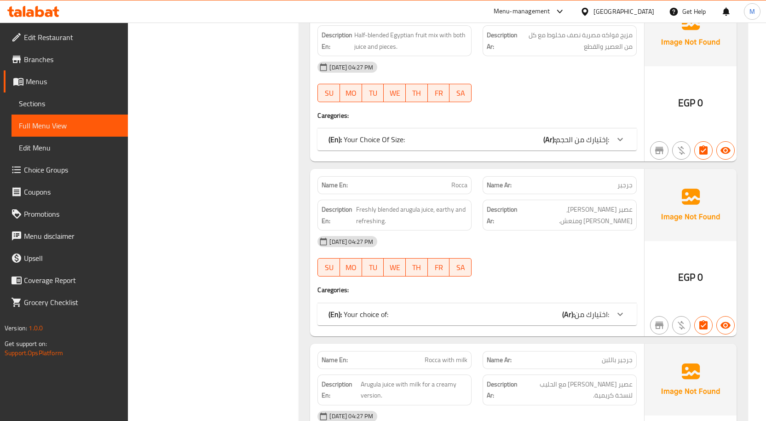
click at [448, 355] on span "Rocca with milk" at bounding box center [446, 360] width 43 height 10
copy span "Rocca with milk"
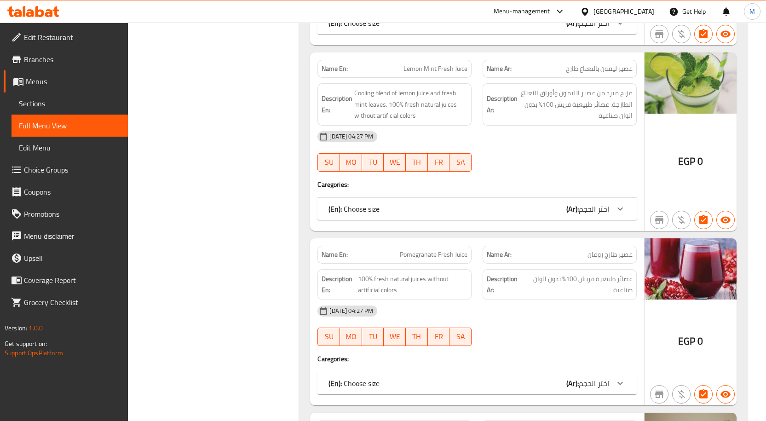
scroll to position [36011, 0]
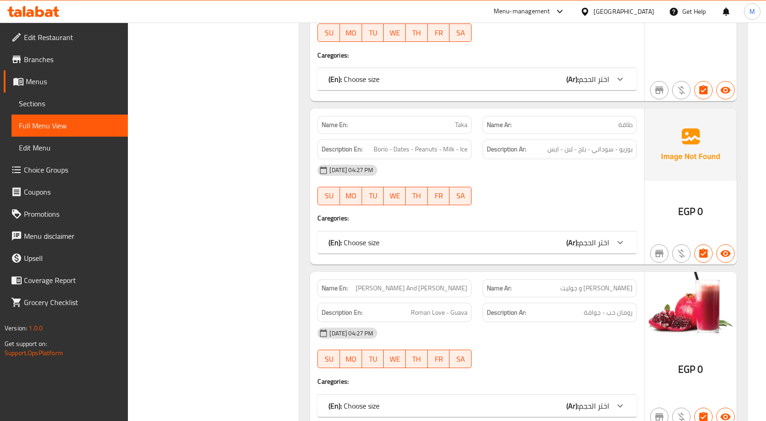
click at [460, 279] on div "Name En: Romeo And Juliet" at bounding box center [394, 288] width 154 height 18
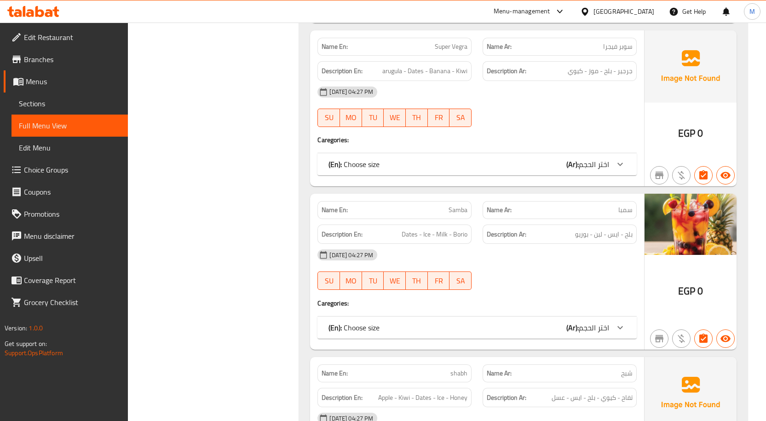
scroll to position [33296, 0]
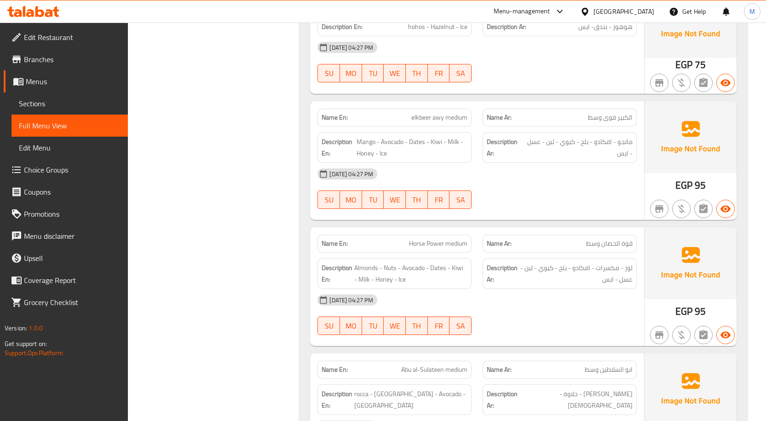
scroll to position [32409, 0]
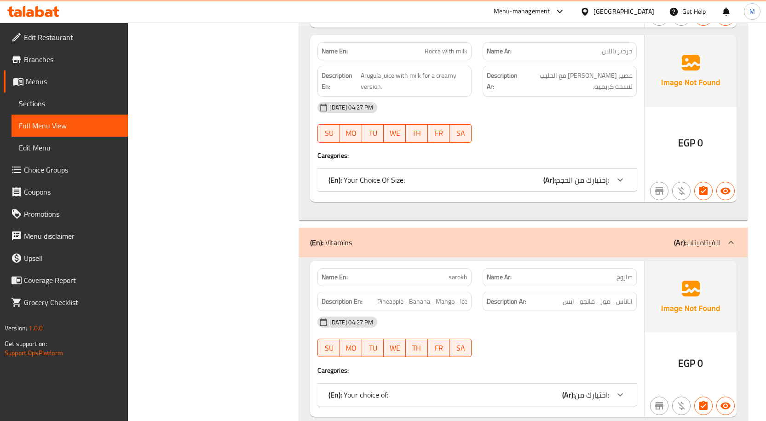
click at [458, 272] on span "sarokh" at bounding box center [458, 277] width 19 height 10
click at [563, 311] on div "08-10-2025 04:27 PM SU MO TU WE TH FR SA" at bounding box center [477, 337] width 330 height 52
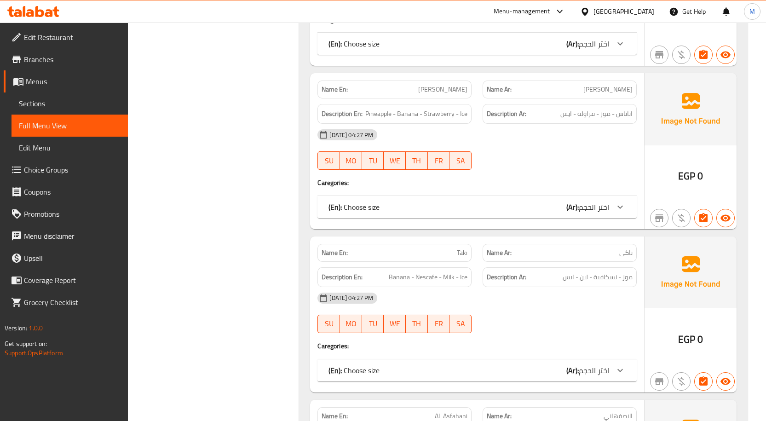
scroll to position [35020, 0]
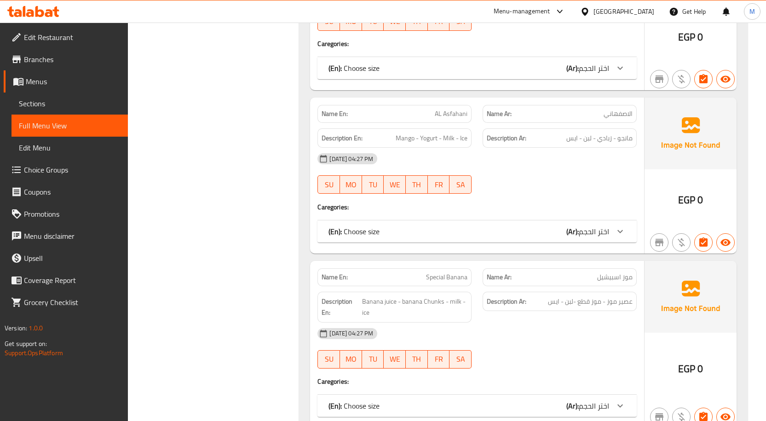
click at [446, 272] on span "Special Banana" at bounding box center [446, 277] width 41 height 10
click at [445, 268] on div "Name En: Special Banana" at bounding box center [394, 277] width 154 height 18
click at [449, 272] on span "Special Banana" at bounding box center [446, 277] width 41 height 10
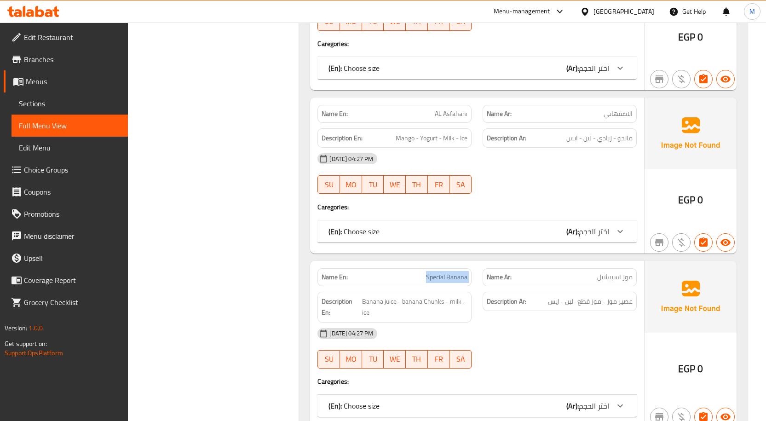
click at [449, 272] on span "Special Banana" at bounding box center [446, 277] width 41 height 10
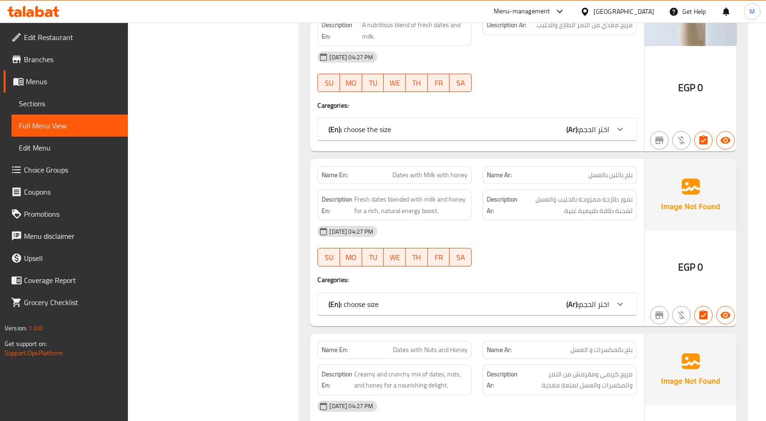
scroll to position [10366, 0]
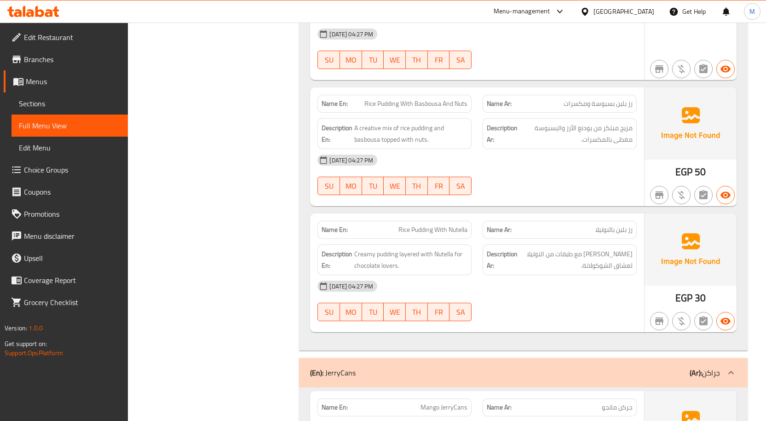
click at [510, 149] on div "08-10-2025 04:27 PM SU MO TU WE TH FR SA" at bounding box center [477, 175] width 330 height 52
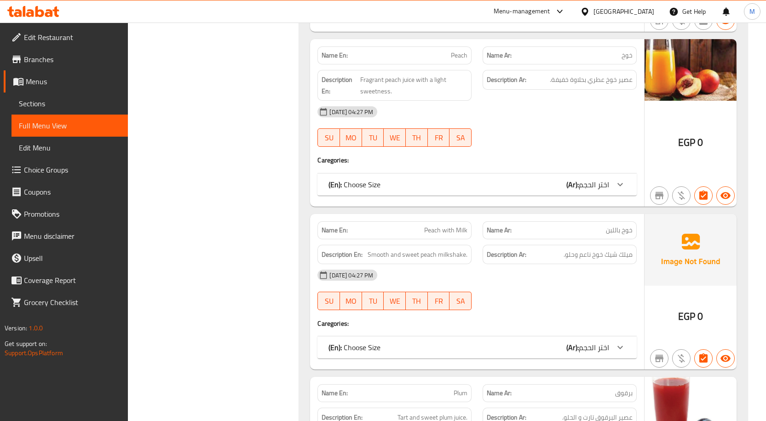
scroll to position [21567, 0]
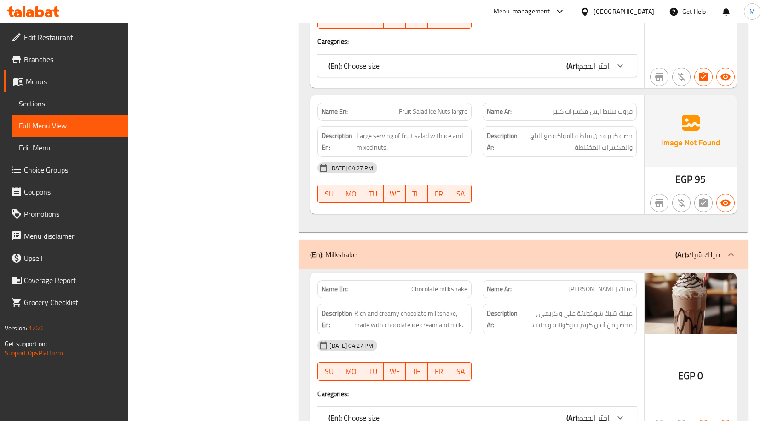
click at [440, 284] on span "Chocolate milkshake" at bounding box center [439, 289] width 56 height 10
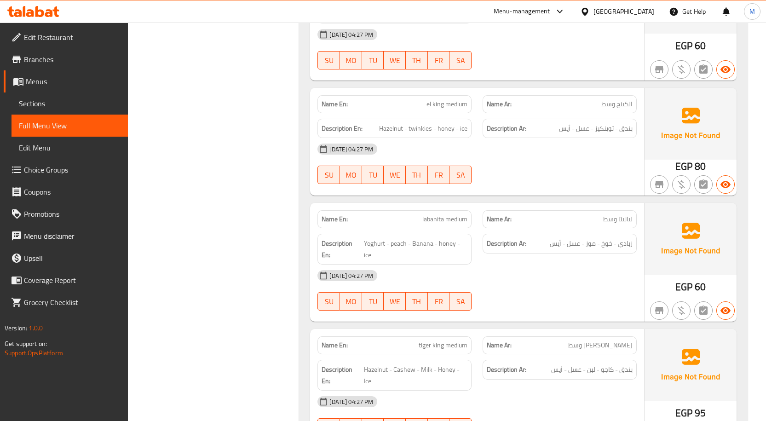
scroll to position [5295, 0]
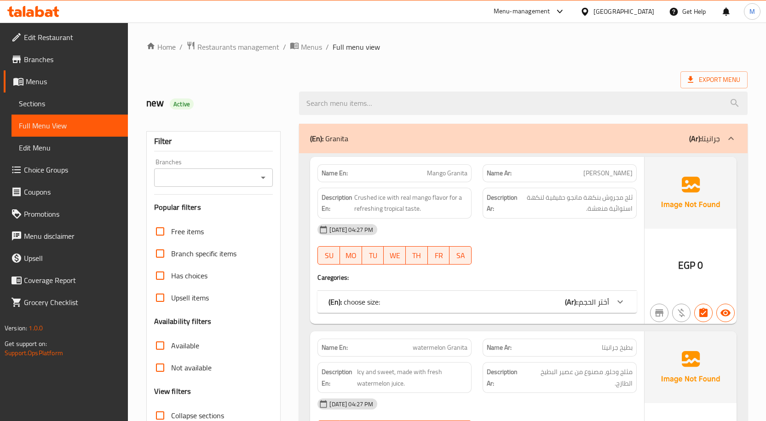
click at [280, 101] on h2 "new Active" at bounding box center [217, 103] width 142 height 14
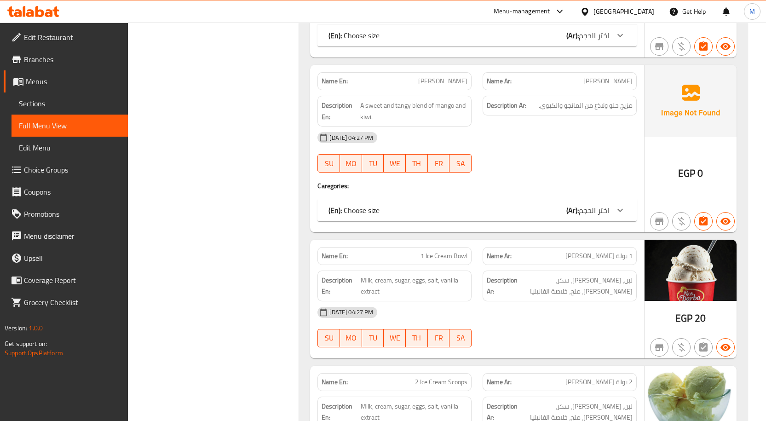
scroll to position [8025, 0]
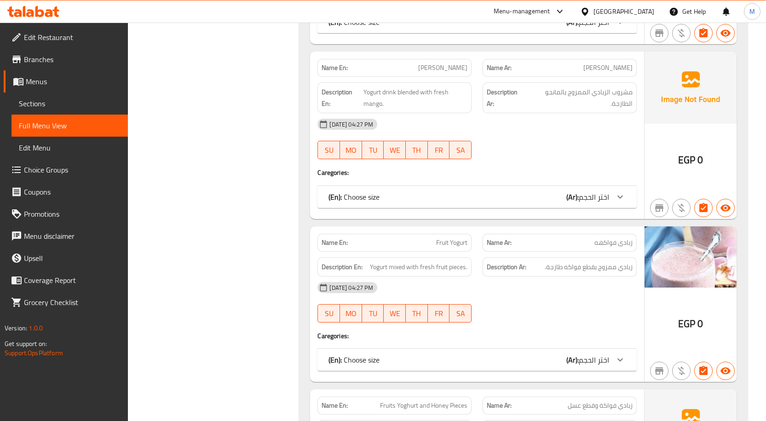
scroll to position [29679, 0]
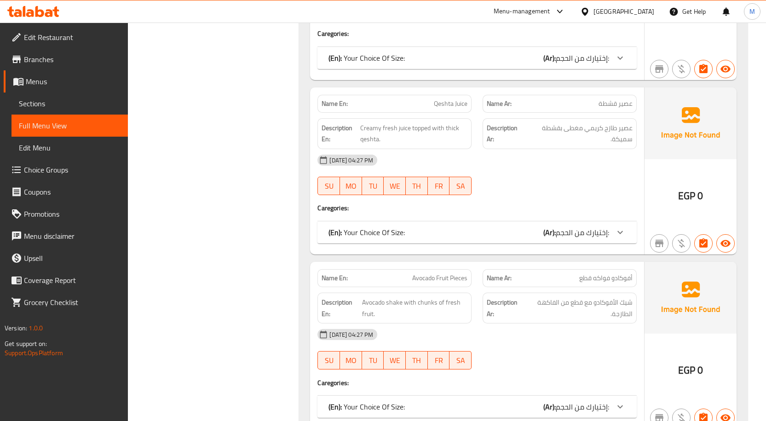
click at [455, 273] on span "Avocado Fruit Pieces" at bounding box center [439, 278] width 55 height 10
copy span "Avocado Fruit Pieces"
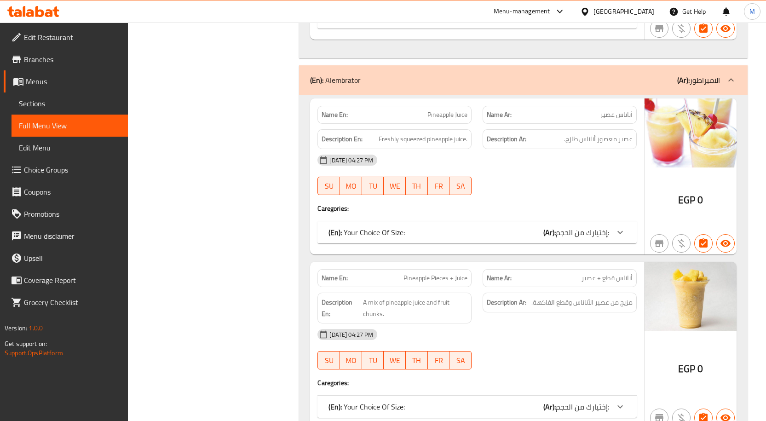
scroll to position [31667, 0]
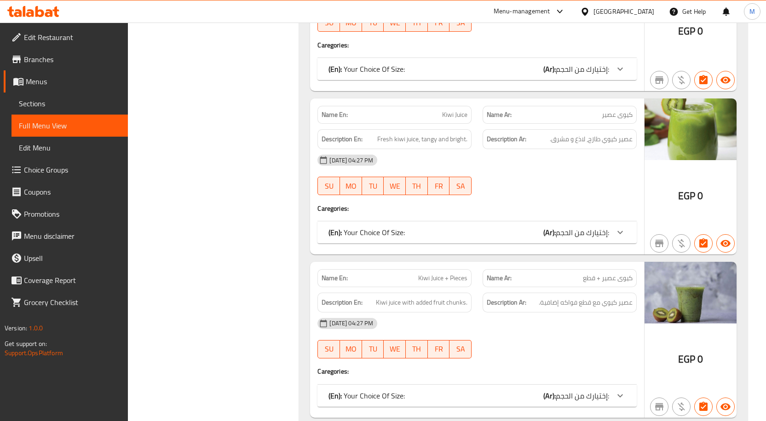
click at [433, 273] on span "Kiwi Juice + Pieces" at bounding box center [442, 278] width 49 height 10
copy span "Kiwi Juice + Pieces"
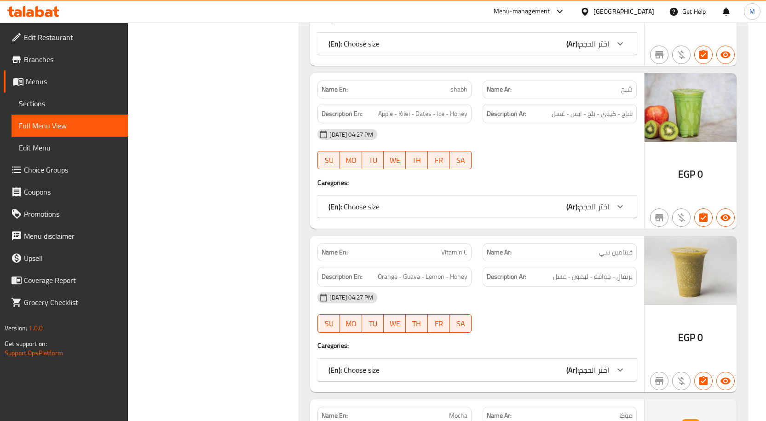
scroll to position [312, 0]
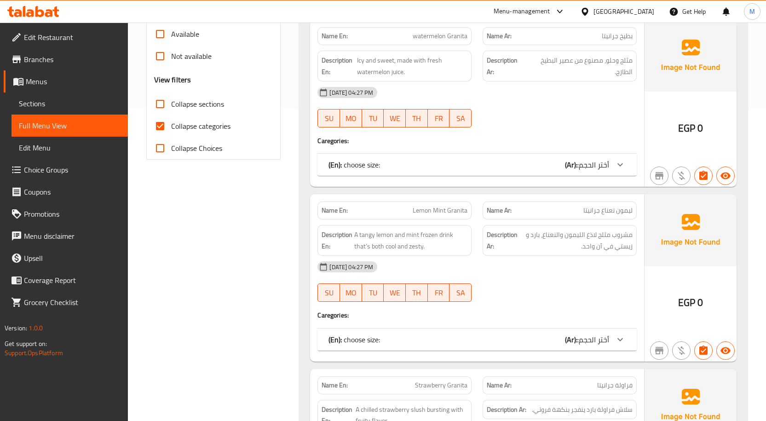
scroll to position [34035, 0]
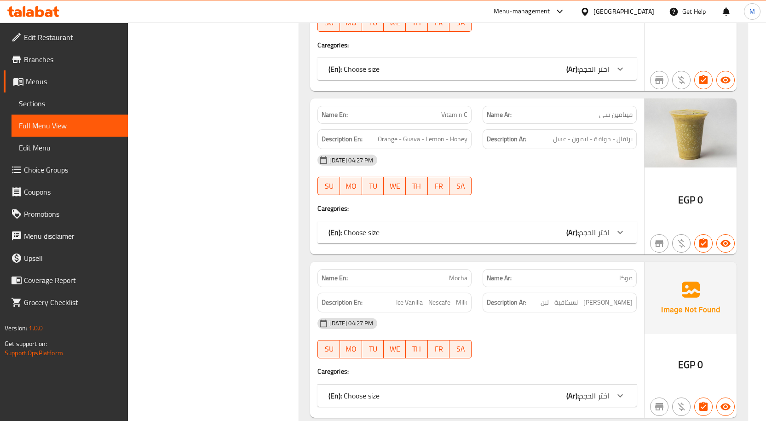
click at [460, 273] on span "Mocha" at bounding box center [458, 278] width 18 height 10
copy span "Mocha"
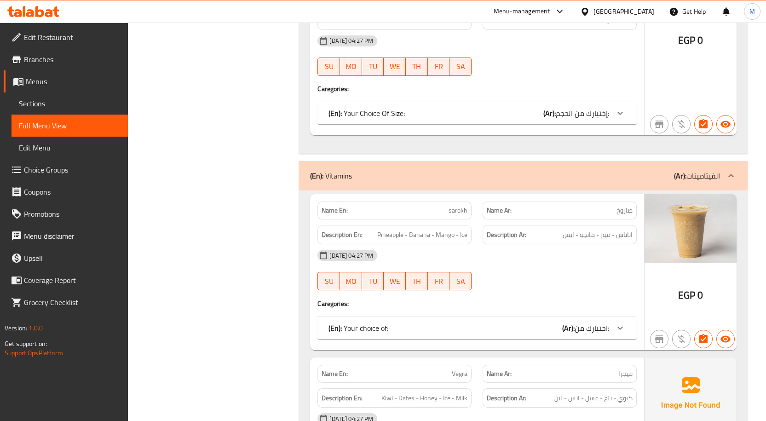
scroll to position [32424, 0]
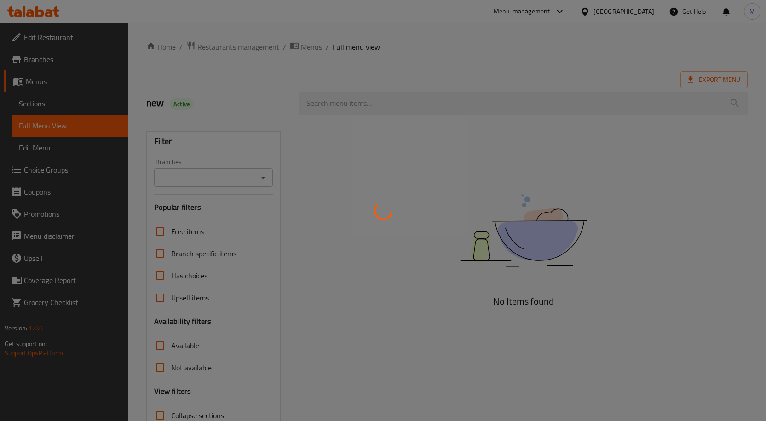
click at [331, 72] on div at bounding box center [383, 210] width 766 height 421
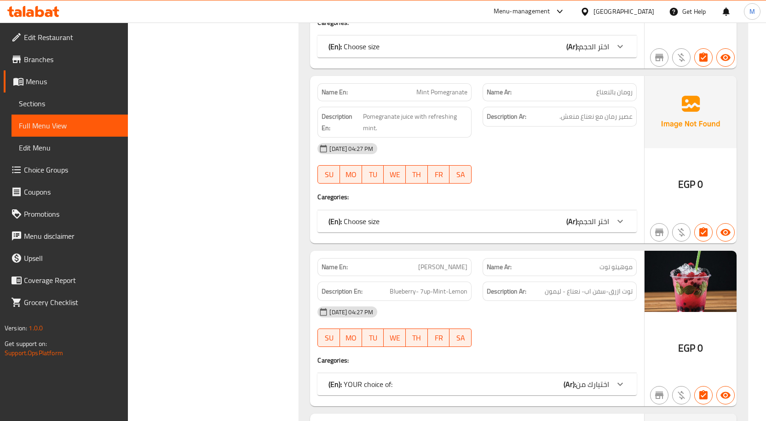
scroll to position [27260, 0]
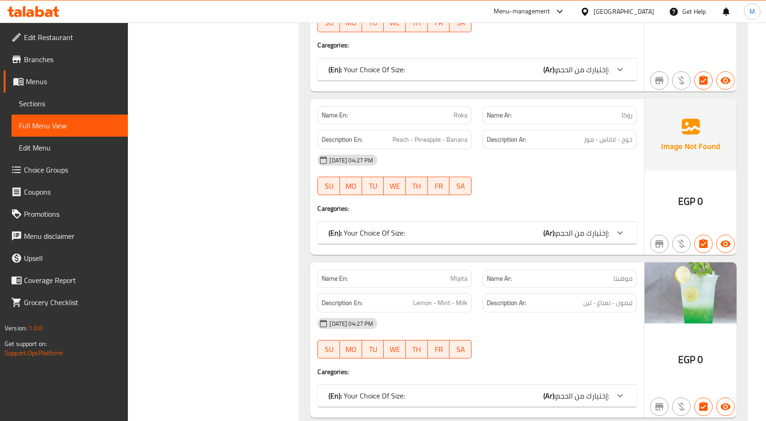
click at [458, 274] on span "Mojita" at bounding box center [458, 279] width 17 height 10
copy span "Mojita"
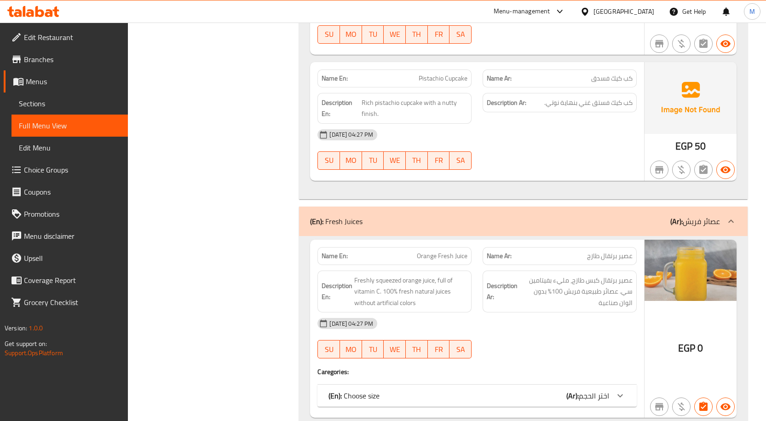
scroll to position [19042, 0]
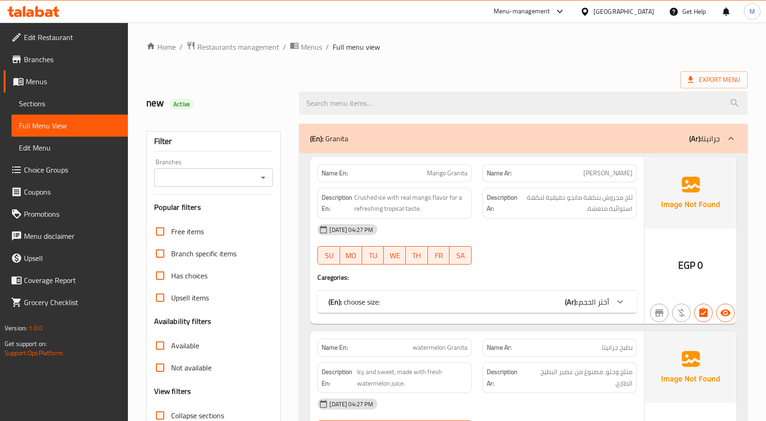
click at [417, 104] on div at bounding box center [383, 210] width 766 height 421
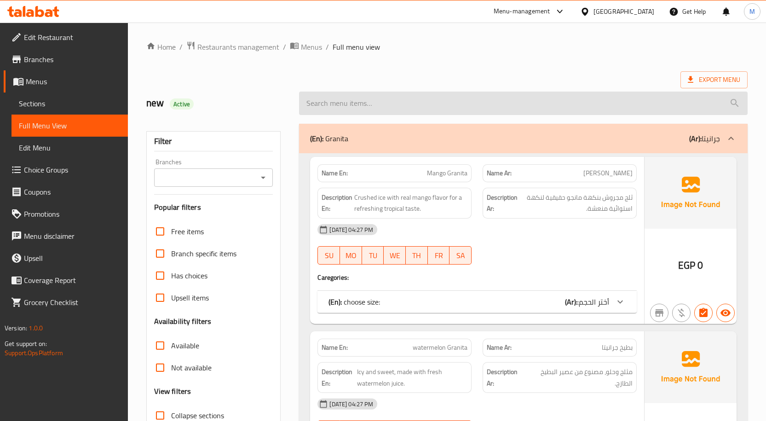
click at [396, 96] on input "search" at bounding box center [523, 103] width 449 height 23
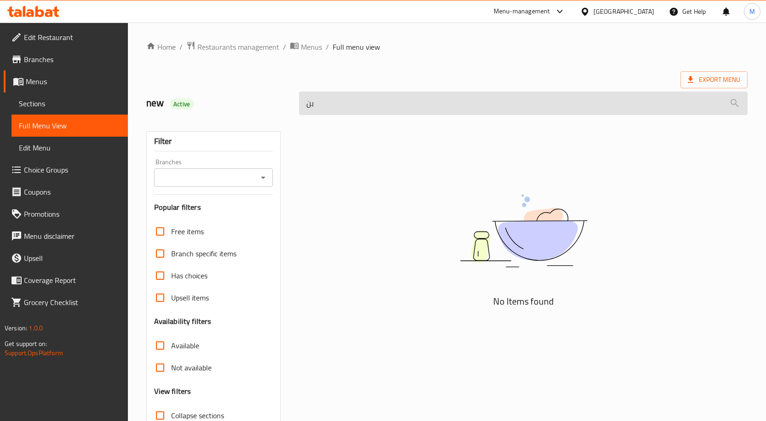
type input "ب"
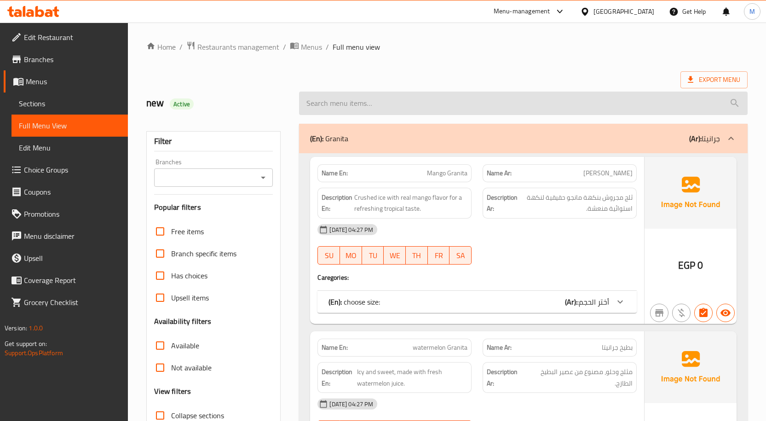
click at [375, 112] on input "search" at bounding box center [523, 103] width 449 height 23
paste input "Beetroot"
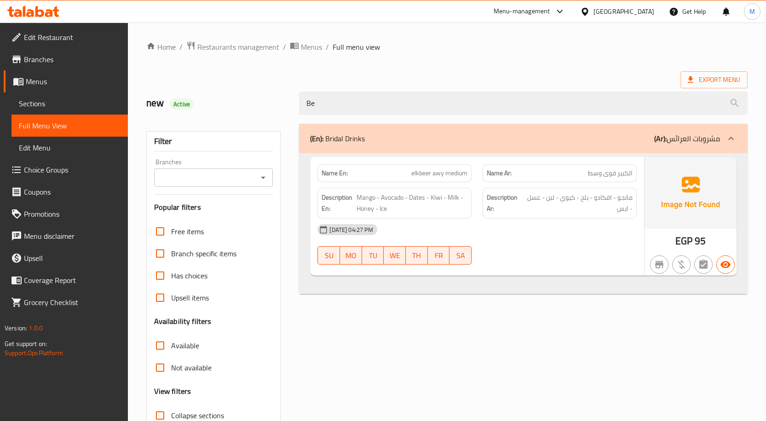
type input "B"
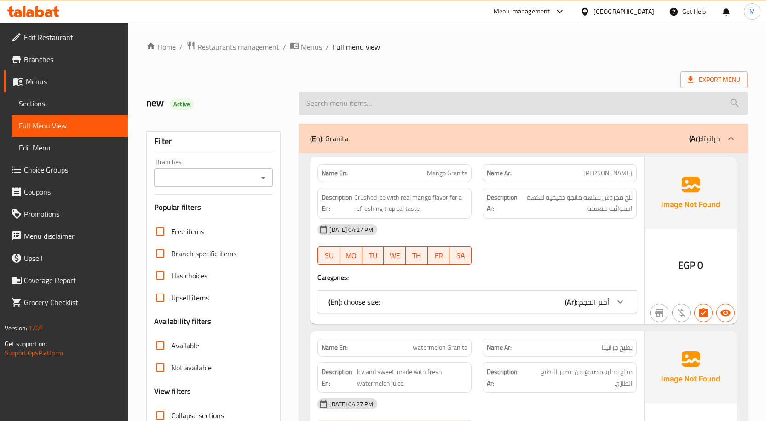
paste input "Beetroot"
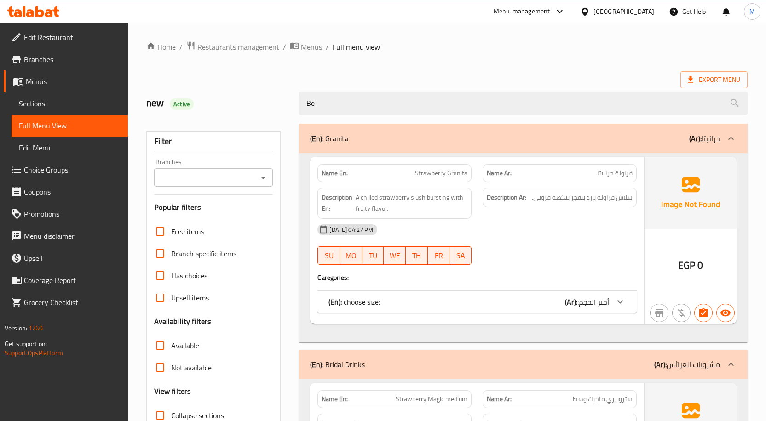
type input "B"
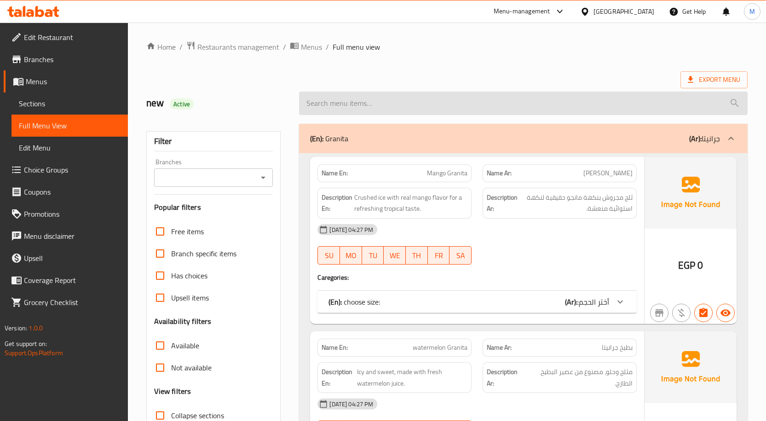
click at [337, 108] on input "search" at bounding box center [523, 103] width 449 height 23
paste input "berries with milk"
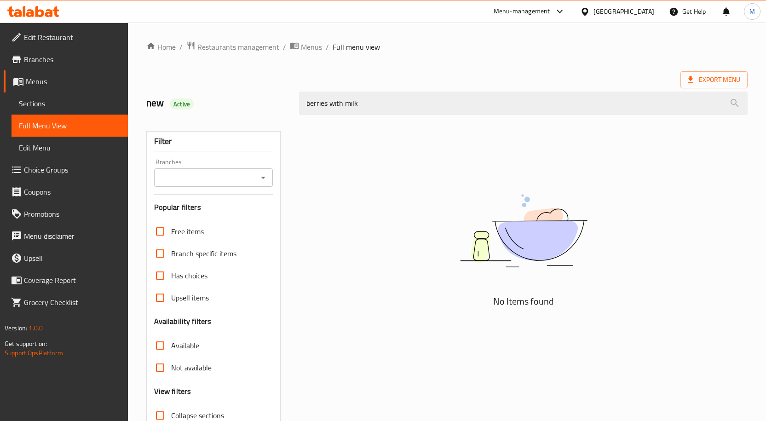
drag, startPoint x: 331, startPoint y: 102, endPoint x: 282, endPoint y: 99, distance: 49.3
click at [282, 99] on div "new Active berries with milk" at bounding box center [447, 103] width 612 height 41
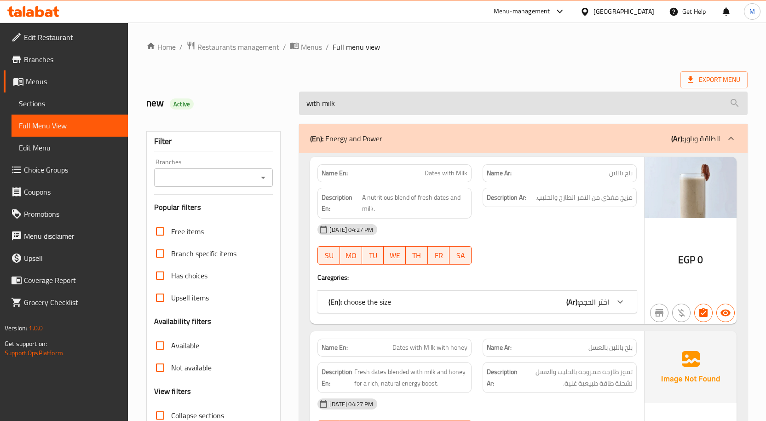
click at [317, 110] on input "with milk" at bounding box center [523, 103] width 449 height 23
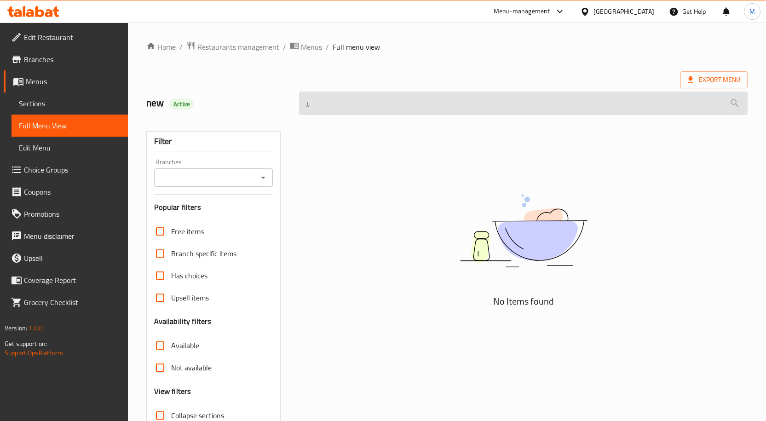
type input "j"
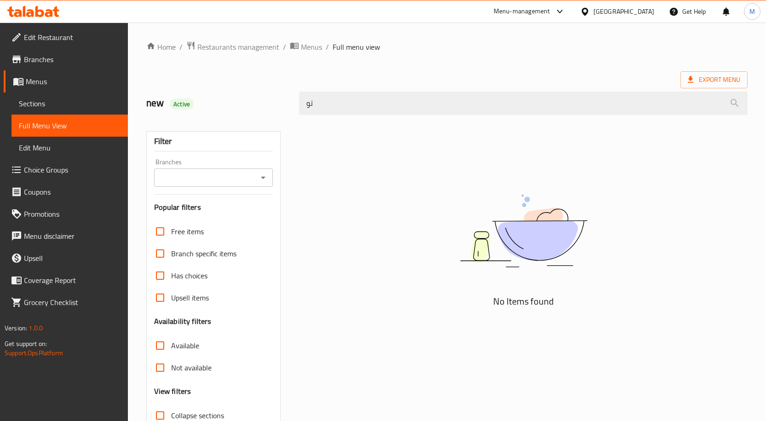
type input "ت"
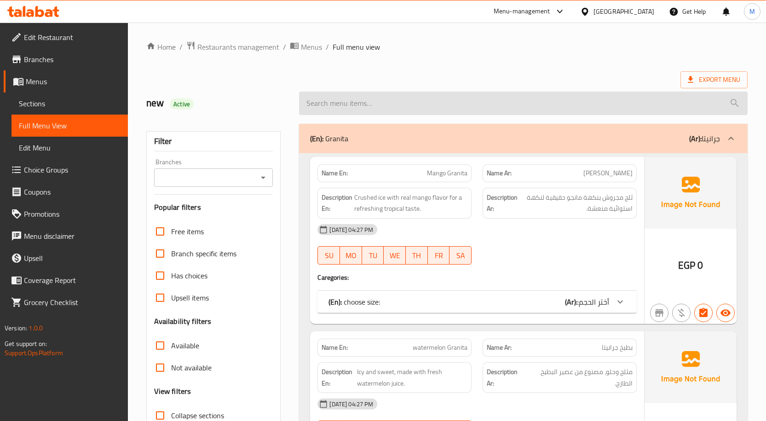
click at [346, 106] on input "search" at bounding box center [523, 103] width 449 height 23
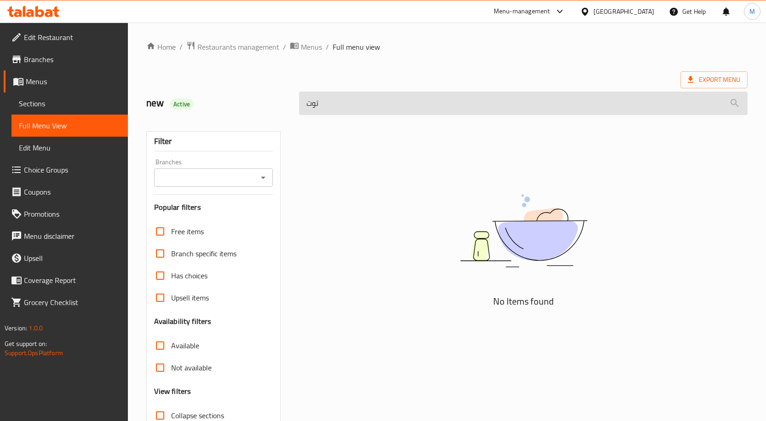
click at [320, 105] on input "توت" at bounding box center [523, 103] width 449 height 23
click at [313, 103] on input "توت" at bounding box center [523, 103] width 449 height 23
click at [308, 102] on input "توت" at bounding box center [523, 103] width 449 height 23
paste input "mojito"
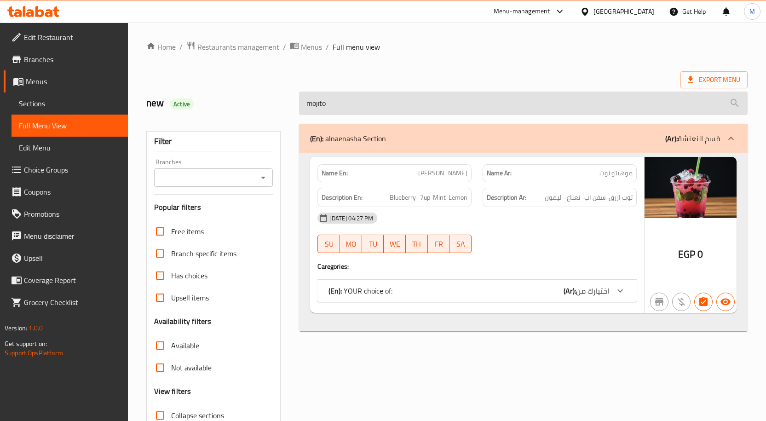
click at [316, 109] on input "mojito" at bounding box center [523, 103] width 449 height 23
paste input "Blueberry"
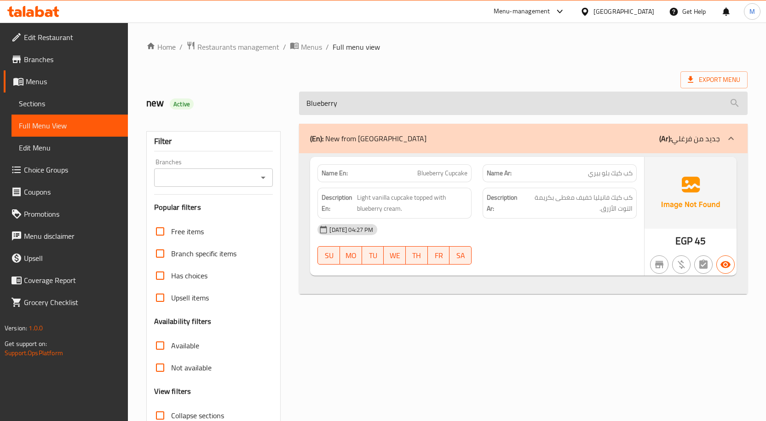
click at [311, 101] on input "Blueberry" at bounding box center [523, 103] width 449 height 23
paste input "Smoothie"
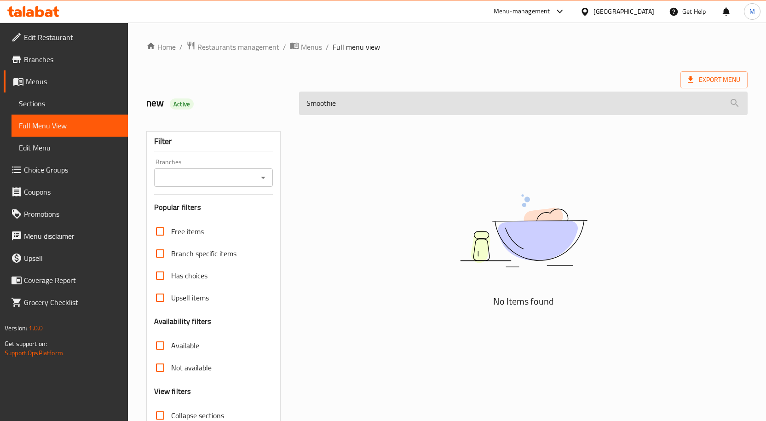
click at [327, 106] on input "Smoothie" at bounding box center [523, 103] width 449 height 23
paste input "Blueberry"
click at [356, 108] on input "SmootBlueberry hie" at bounding box center [523, 103] width 449 height 23
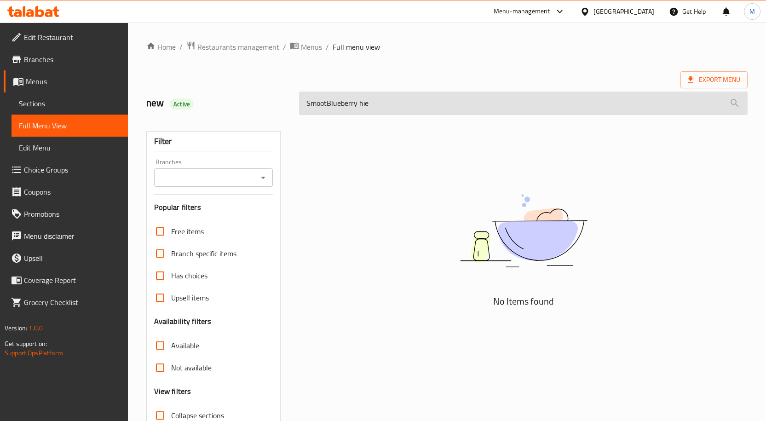
paste input "Blueberry"
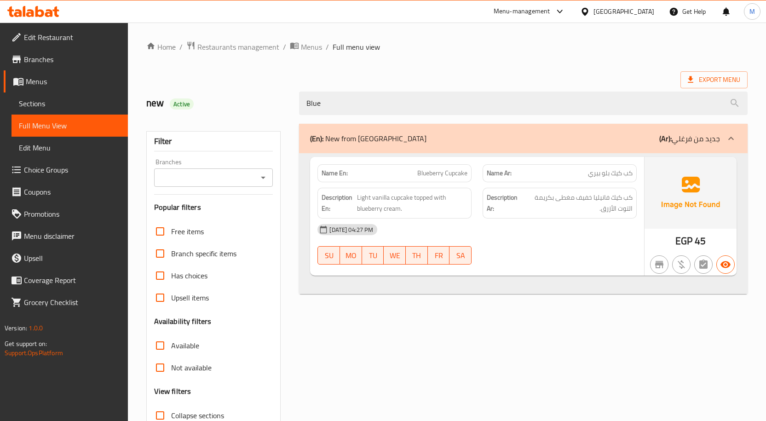
type input "Blue"
click at [571, 311] on div "(En): New from Farghali (Ar): جديد من فرغلي Name En: Blueberry Cupcake Name Ar:…" at bounding box center [524, 297] width 460 height 358
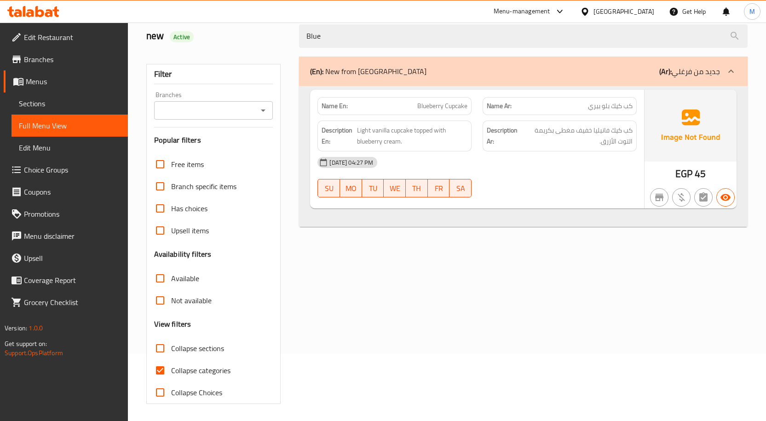
scroll to position [69, 0]
click at [163, 370] on input "Collapse categories" at bounding box center [160, 369] width 22 height 22
checkbox input "false"
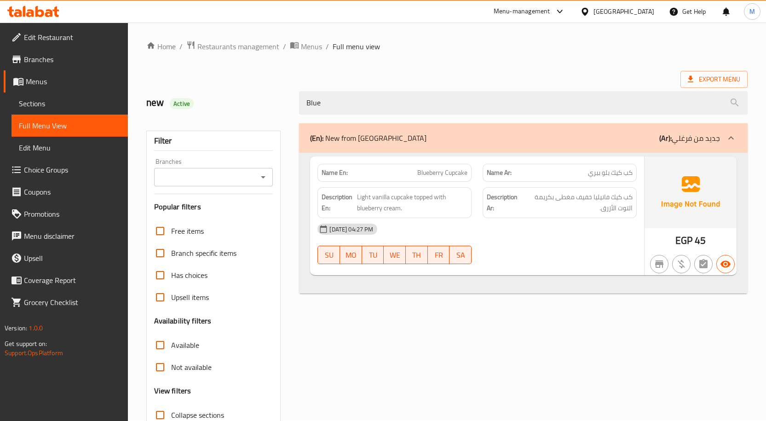
scroll to position [0, 0]
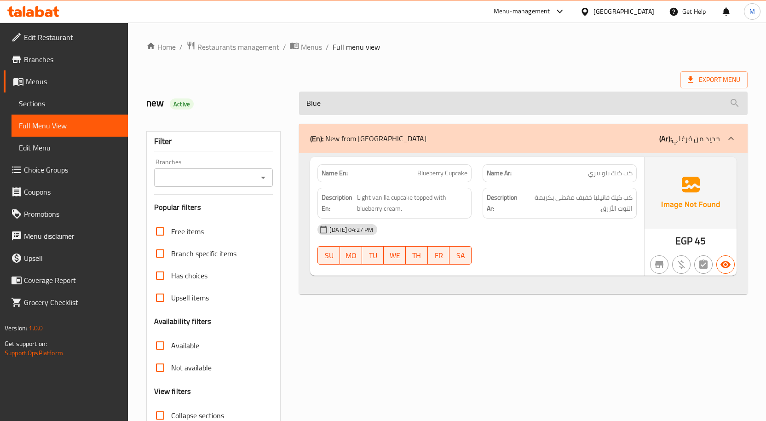
click at [316, 104] on input "Blue" at bounding box center [523, 103] width 449 height 23
paste input "orio"
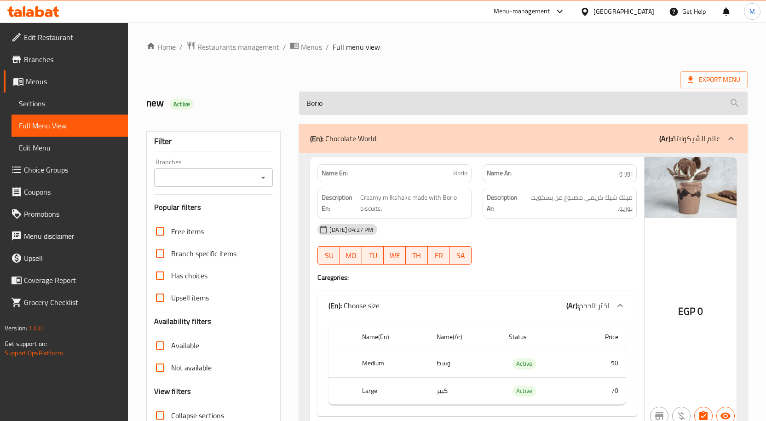
click at [312, 104] on input "Borio" at bounding box center [523, 103] width 449 height 23
paste input "Lemon"
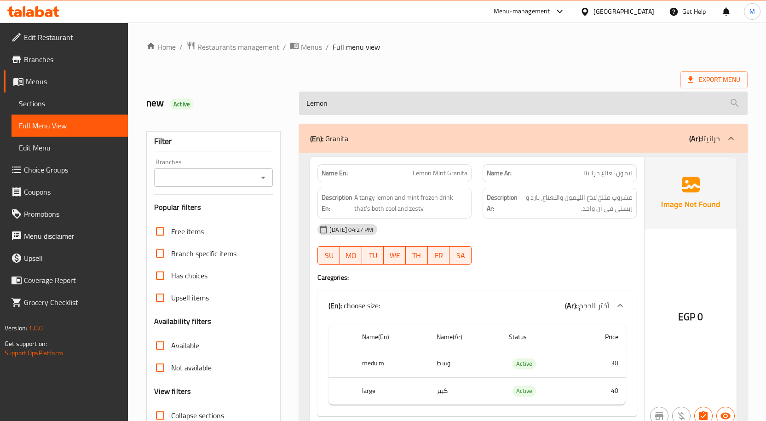
click at [308, 102] on input "Lemon" at bounding box center [523, 103] width 449 height 23
paste input "cadbury"
click at [308, 108] on input "cad" at bounding box center [523, 103] width 449 height 23
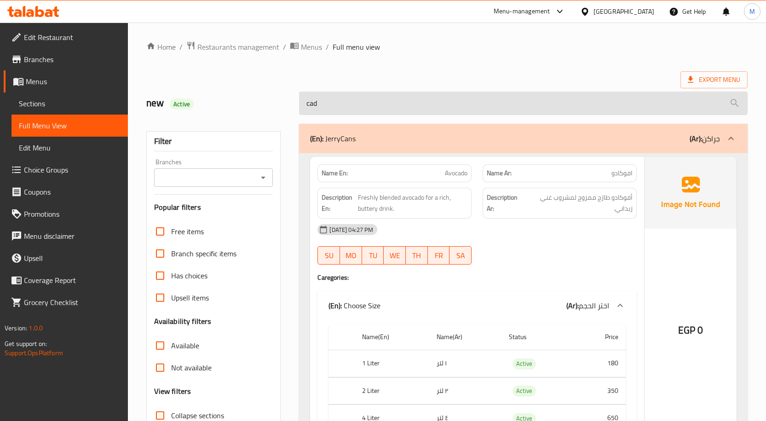
paste input "Cantaloupe"
click at [332, 106] on input "Cantaloupe" at bounding box center [523, 103] width 449 height 23
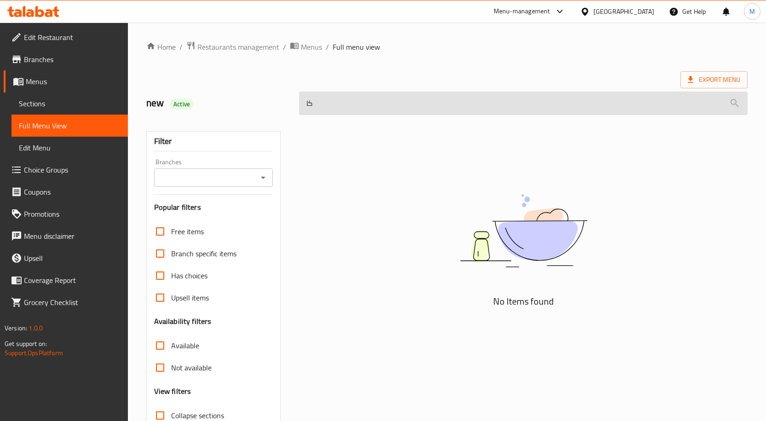
type input "ك"
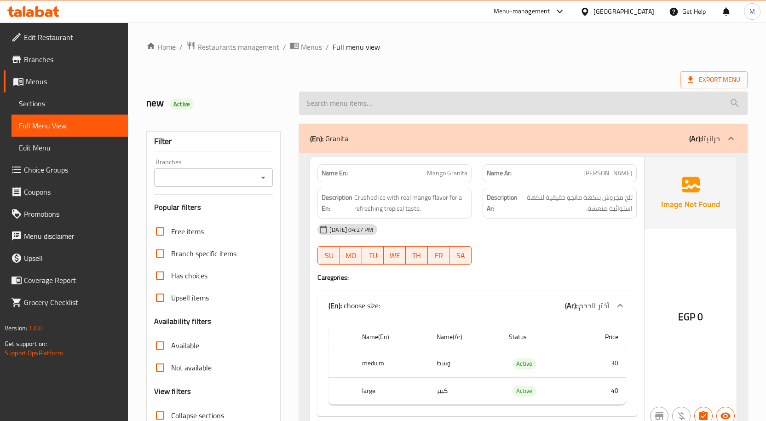
click at [395, 103] on input "search" at bounding box center [523, 103] width 449 height 23
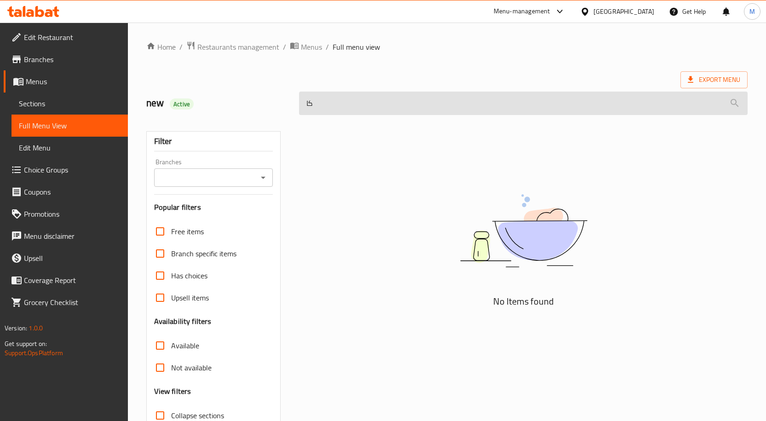
type input "ك"
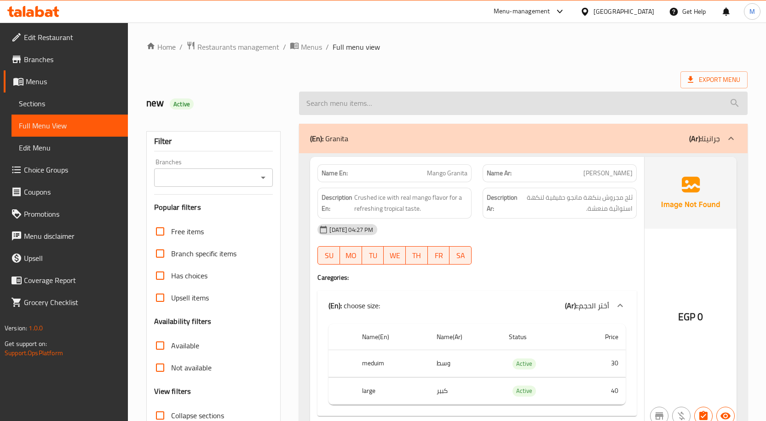
click at [340, 105] on input "search" at bounding box center [523, 103] width 449 height 23
paste input "Cashew"
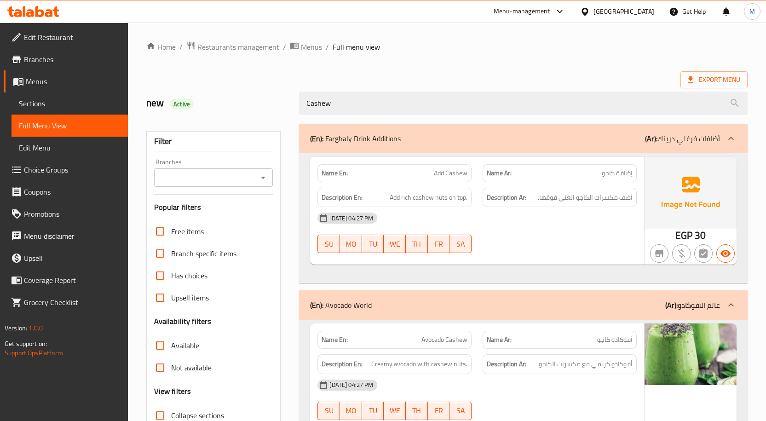
click at [570, 231] on div "08-10-2025 04:27 PM SU MO TU WE TH FR SA" at bounding box center [477, 233] width 330 height 52
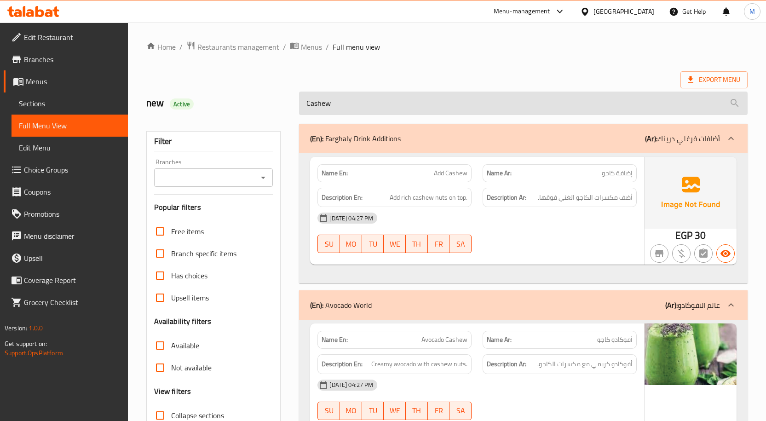
click at [319, 103] on input "Cashew" at bounding box center [523, 103] width 449 height 23
click at [319, 104] on input "Cashew" at bounding box center [523, 103] width 449 height 23
paste input "herry"
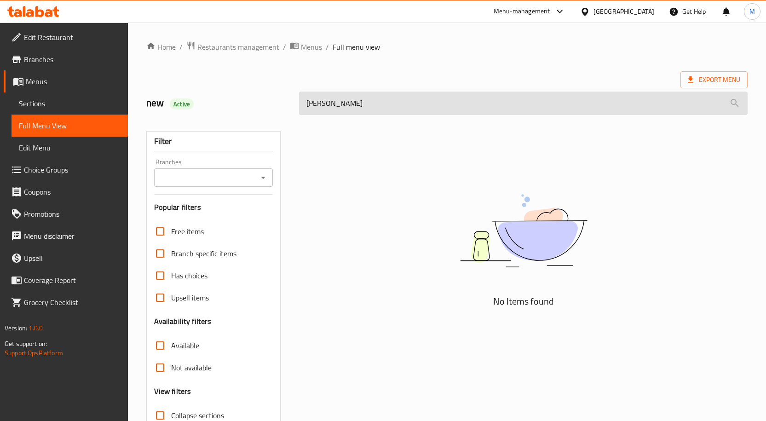
click at [307, 104] on input "Cher" at bounding box center [523, 103] width 449 height 23
paste input "chocolate"
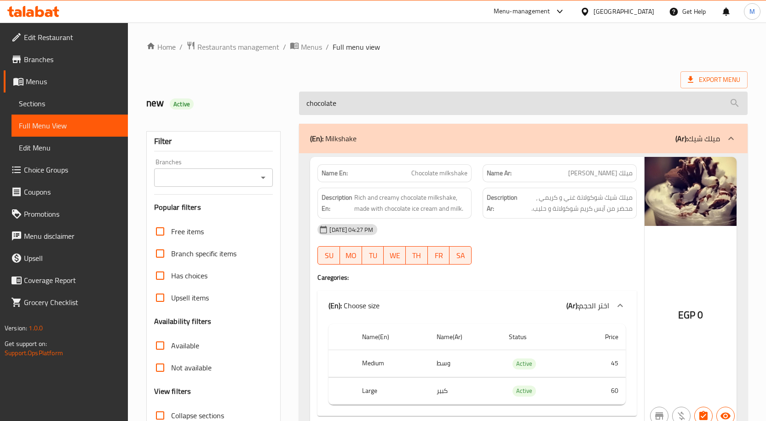
click at [329, 98] on input "chocolate" at bounding box center [523, 103] width 449 height 23
paste input "nos darba"
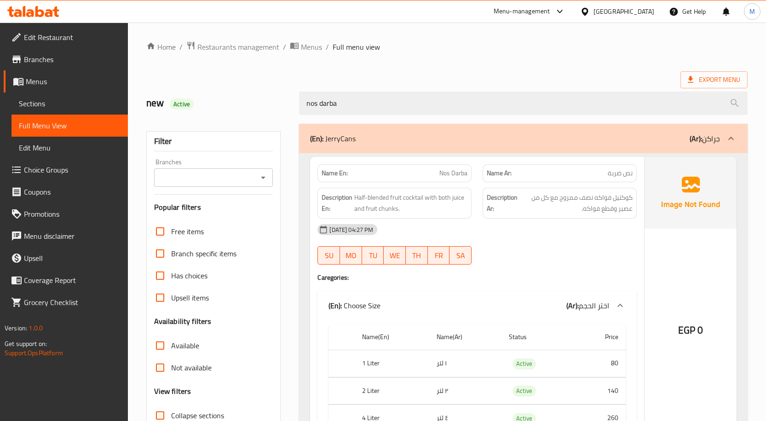
click at [450, 178] on span "Nos Darba" at bounding box center [453, 173] width 28 height 10
copy span "Nos Darba"
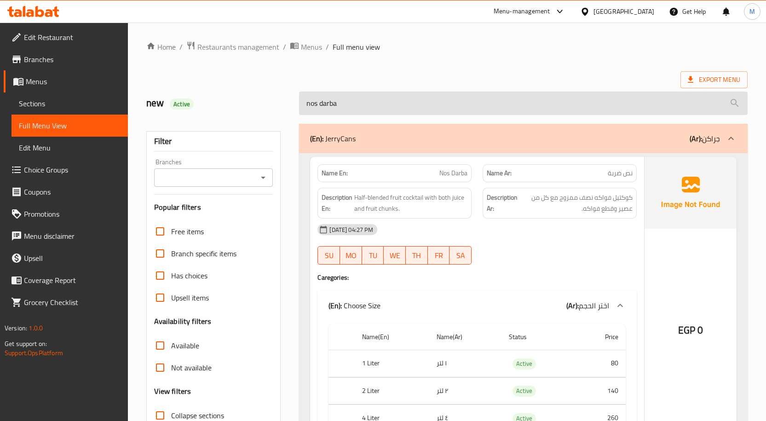
click at [330, 104] on input "nos darba" at bounding box center [523, 103] width 449 height 23
paste input "Coconut"
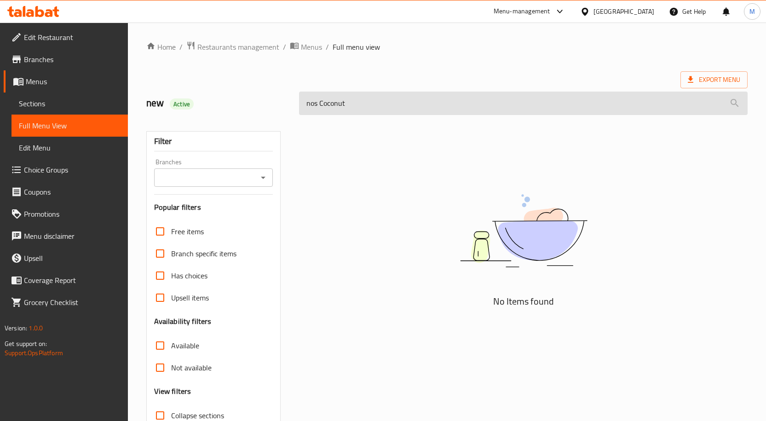
click at [331, 99] on input "nos Coconut" at bounding box center [523, 103] width 449 height 23
paste input "search"
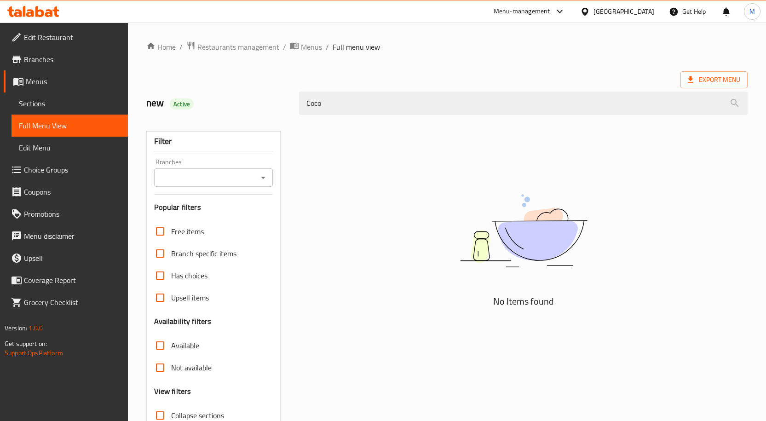
type input "Coc"
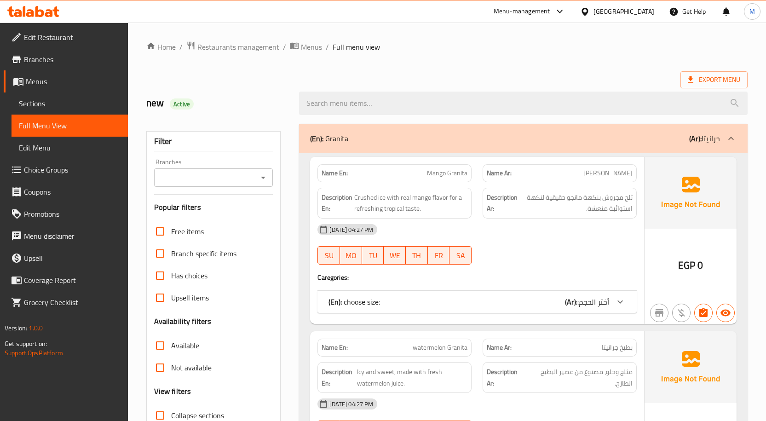
click at [362, 110] on input "search" at bounding box center [523, 103] width 449 height 23
paste input "Coconut"
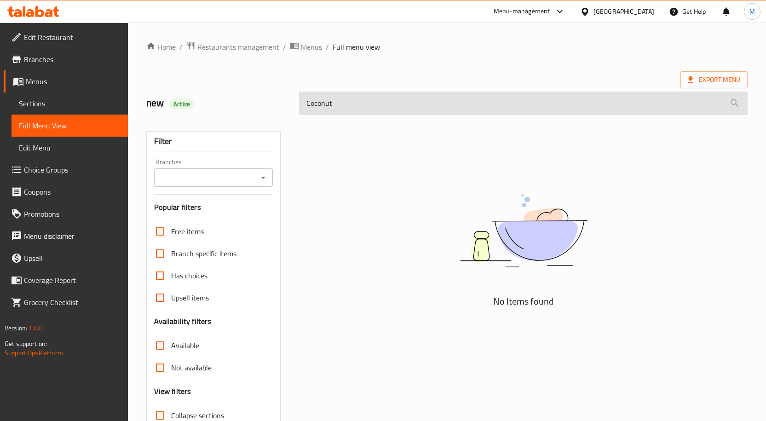
click at [326, 102] on input "Coconut" at bounding box center [523, 103] width 449 height 23
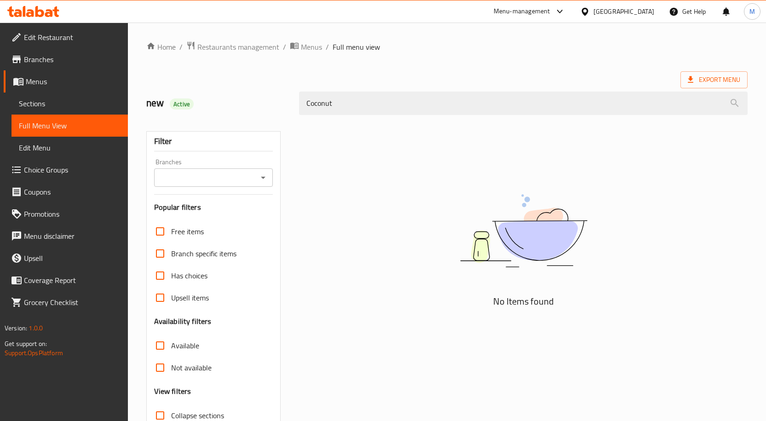
type input "Coconut"
click at [359, 74] on div "Export Menu" at bounding box center [446, 79] width 601 height 17
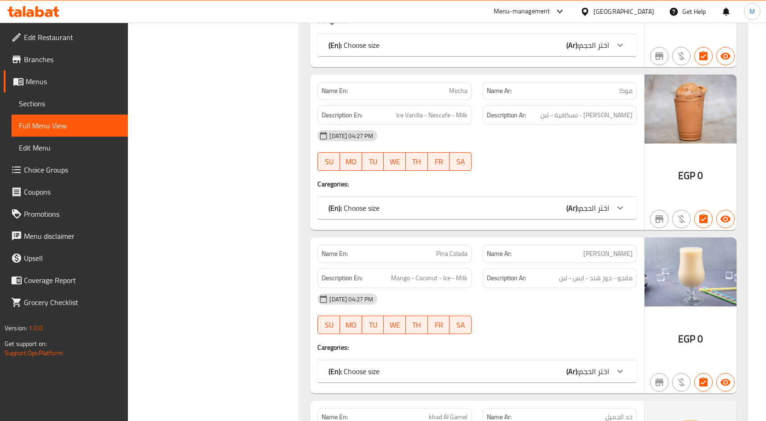
scroll to position [2202, 0]
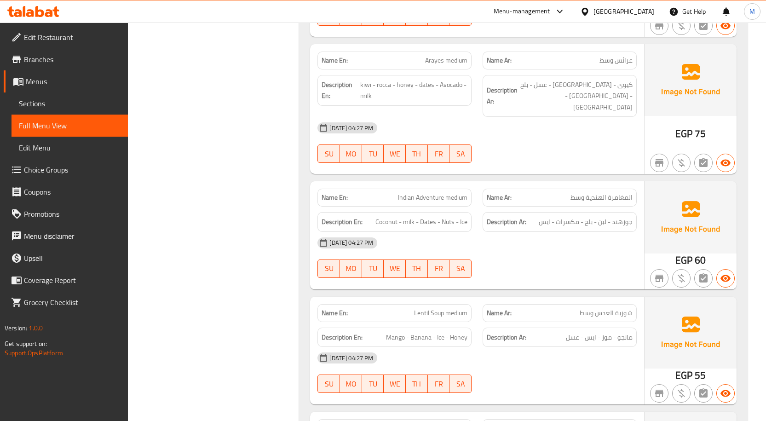
click at [608, 193] on div "Name Ar: المغامرة الهندية وسط" at bounding box center [560, 198] width 154 height 18
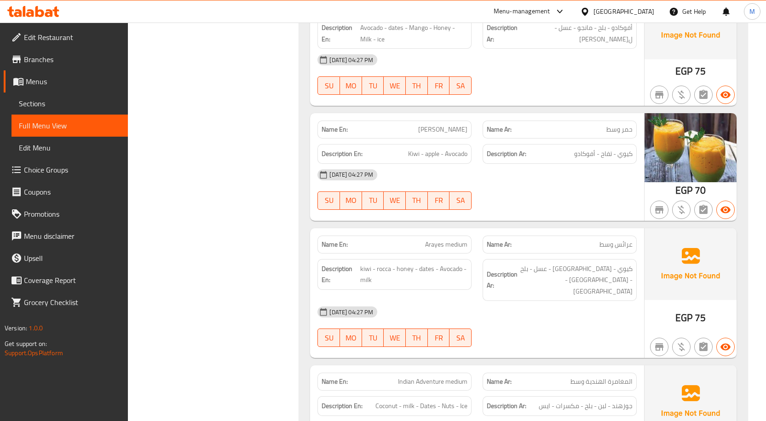
scroll to position [0, 0]
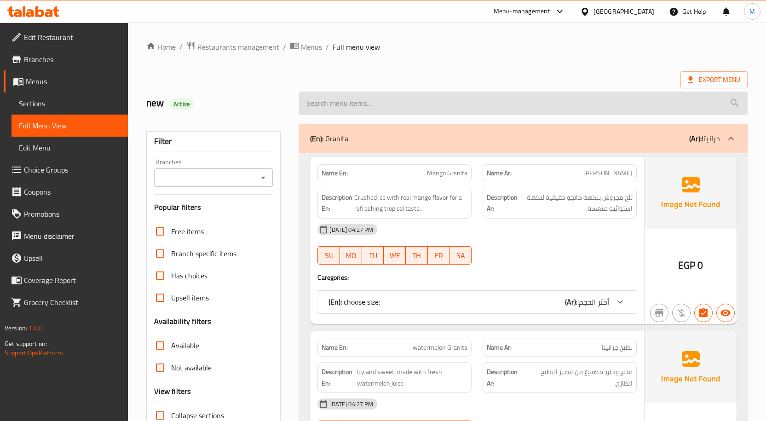
click at [381, 104] on input "search" at bounding box center [523, 103] width 449 height 23
paste input "Dates hazelnuts with milk"
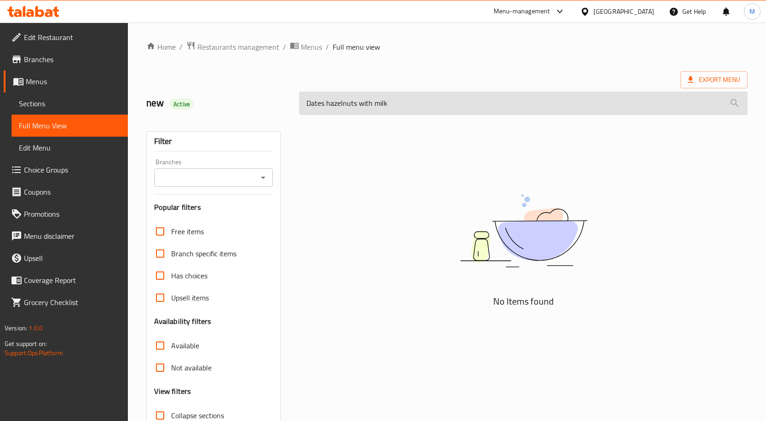
drag, startPoint x: 356, startPoint y: 104, endPoint x: 416, endPoint y: 114, distance: 60.6
click at [416, 114] on input "Dates hazelnuts with milk" at bounding box center [523, 103] width 449 height 23
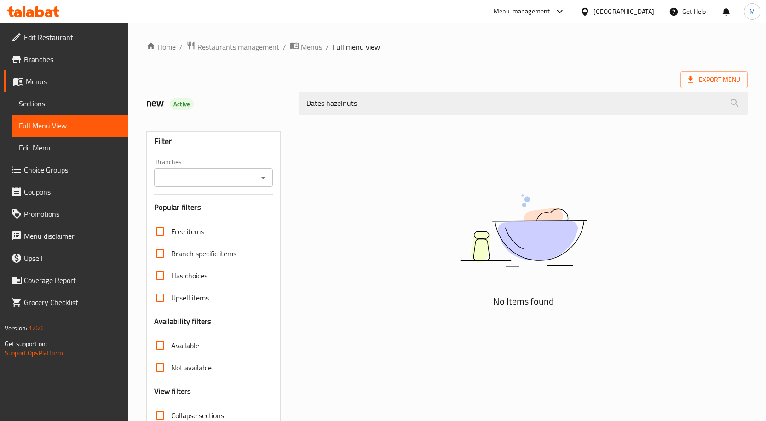
drag, startPoint x: 325, startPoint y: 103, endPoint x: 277, endPoint y: 104, distance: 47.4
click at [277, 104] on div "new Active Dates hazelnuts" at bounding box center [447, 103] width 612 height 41
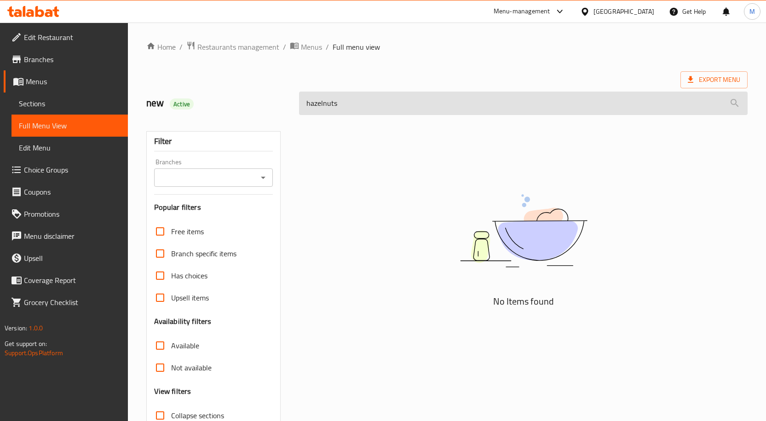
click at [348, 105] on input "hazelnuts" at bounding box center [523, 103] width 449 height 23
type input "hazelnut"
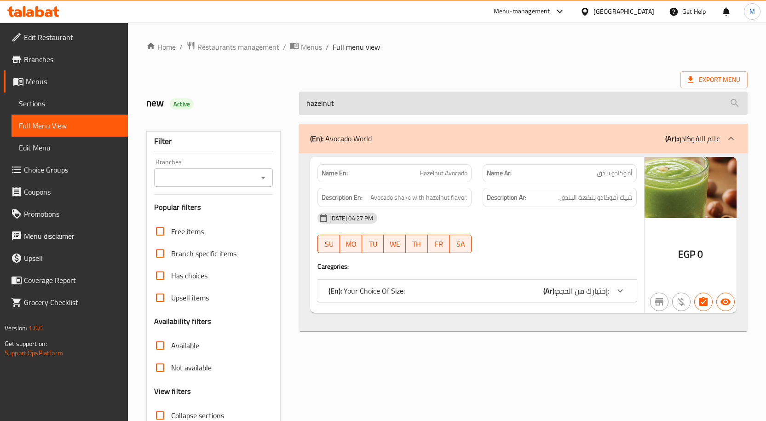
click at [320, 108] on input "hazelnut" at bounding box center [523, 103] width 449 height 23
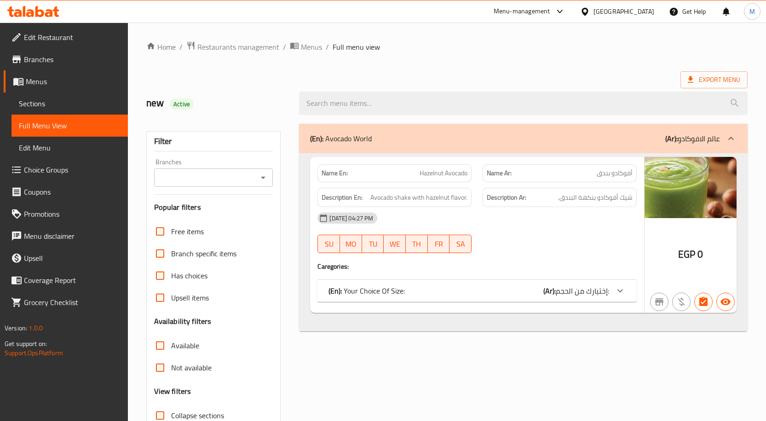
click at [387, 64] on div "Home / Restaurants management / Menus / Full menu view Export Menu new Active F…" at bounding box center [446, 256] width 601 height 430
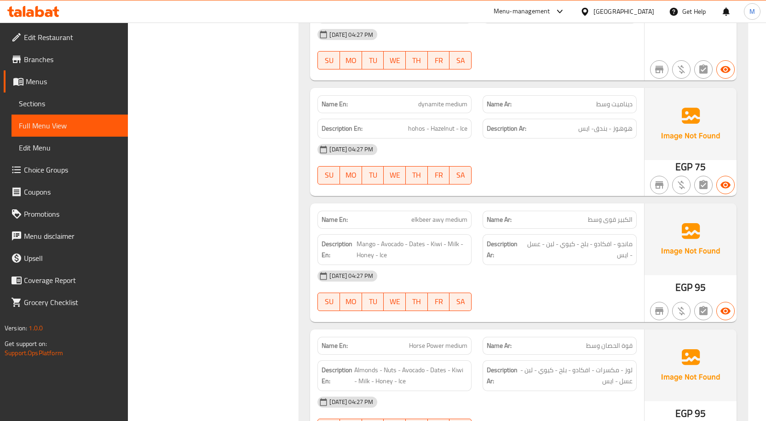
scroll to position [13061, 0]
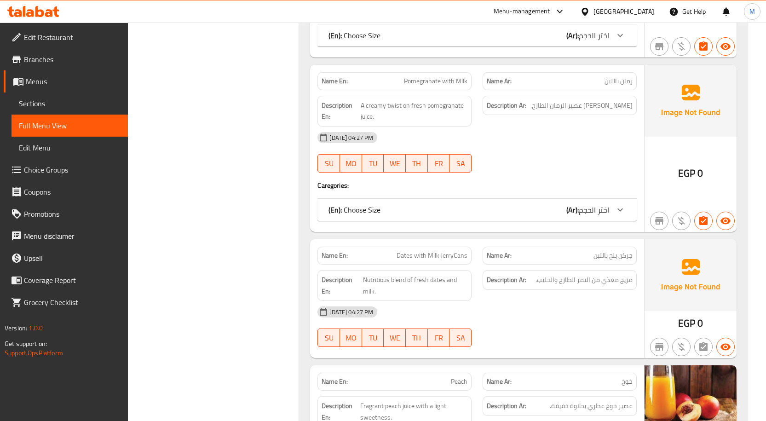
click at [440, 251] on span "Dates with Milk JerryCans" at bounding box center [432, 256] width 71 height 10
copy span "Dates with Milk JerryCans"
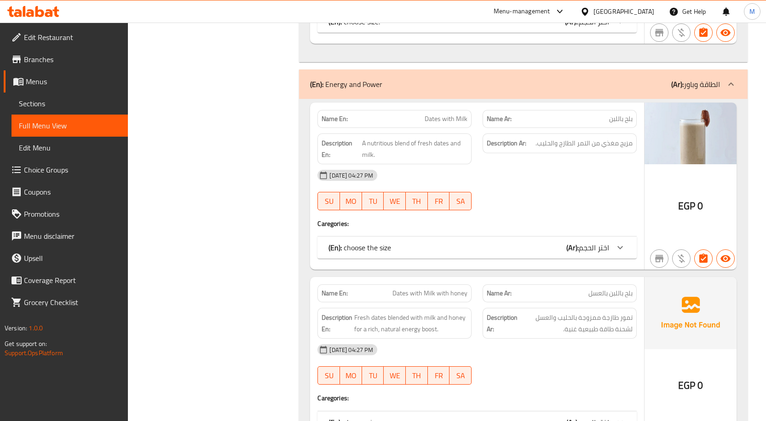
scroll to position [1153, 0]
click at [453, 291] on span "Dates with Milk with honey" at bounding box center [429, 293] width 75 height 10
copy span "Dates with Milk with honey"
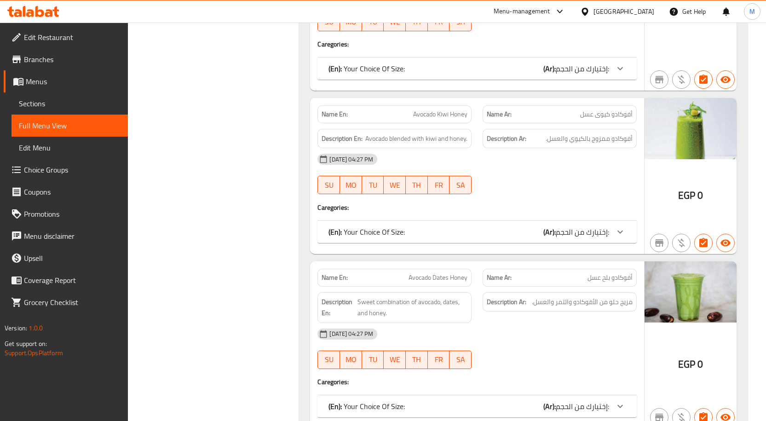
scroll to position [32594, 0]
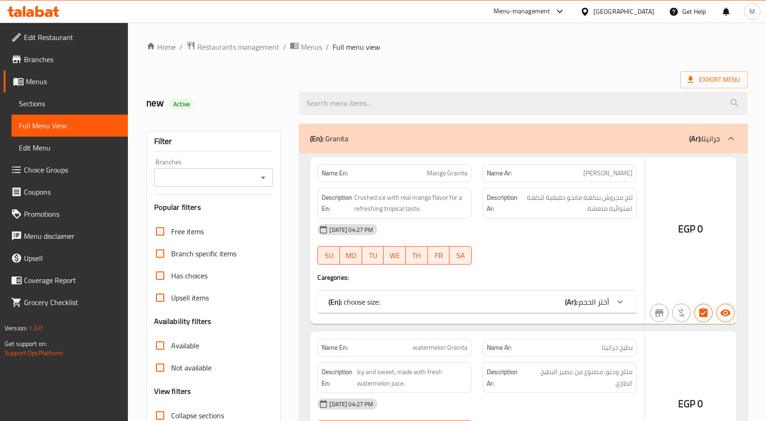
click at [399, 71] on div at bounding box center [383, 210] width 766 height 421
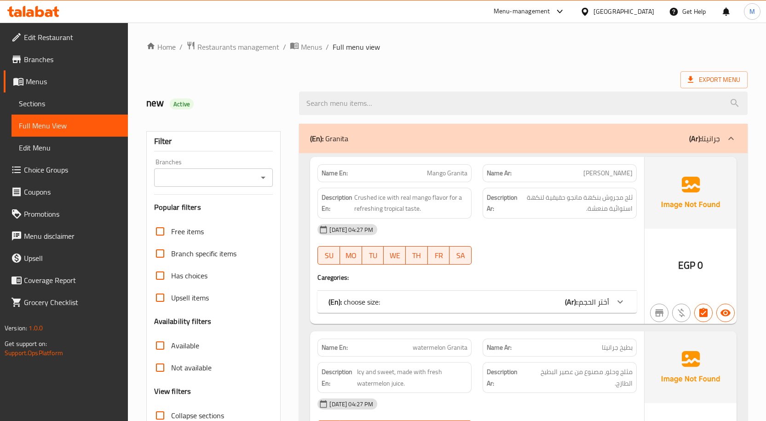
scroll to position [5407, 0]
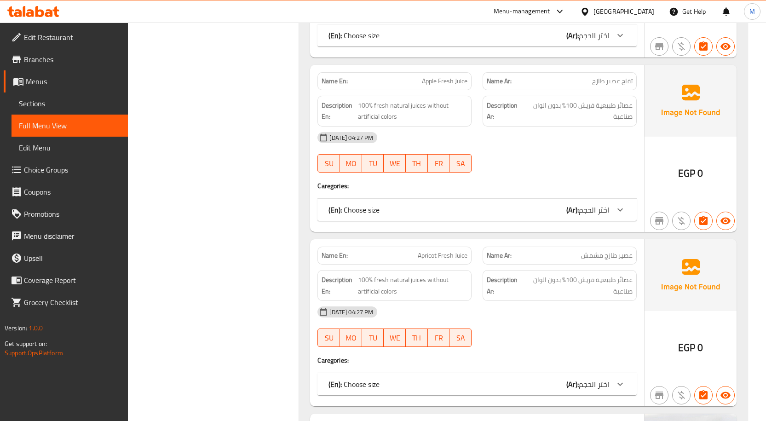
click at [448, 251] on span "Apricot Fresh Juice" at bounding box center [443, 256] width 50 height 10
copy span "Apricot Fresh Juice"
